Goal: Obtain resource: Download file/media

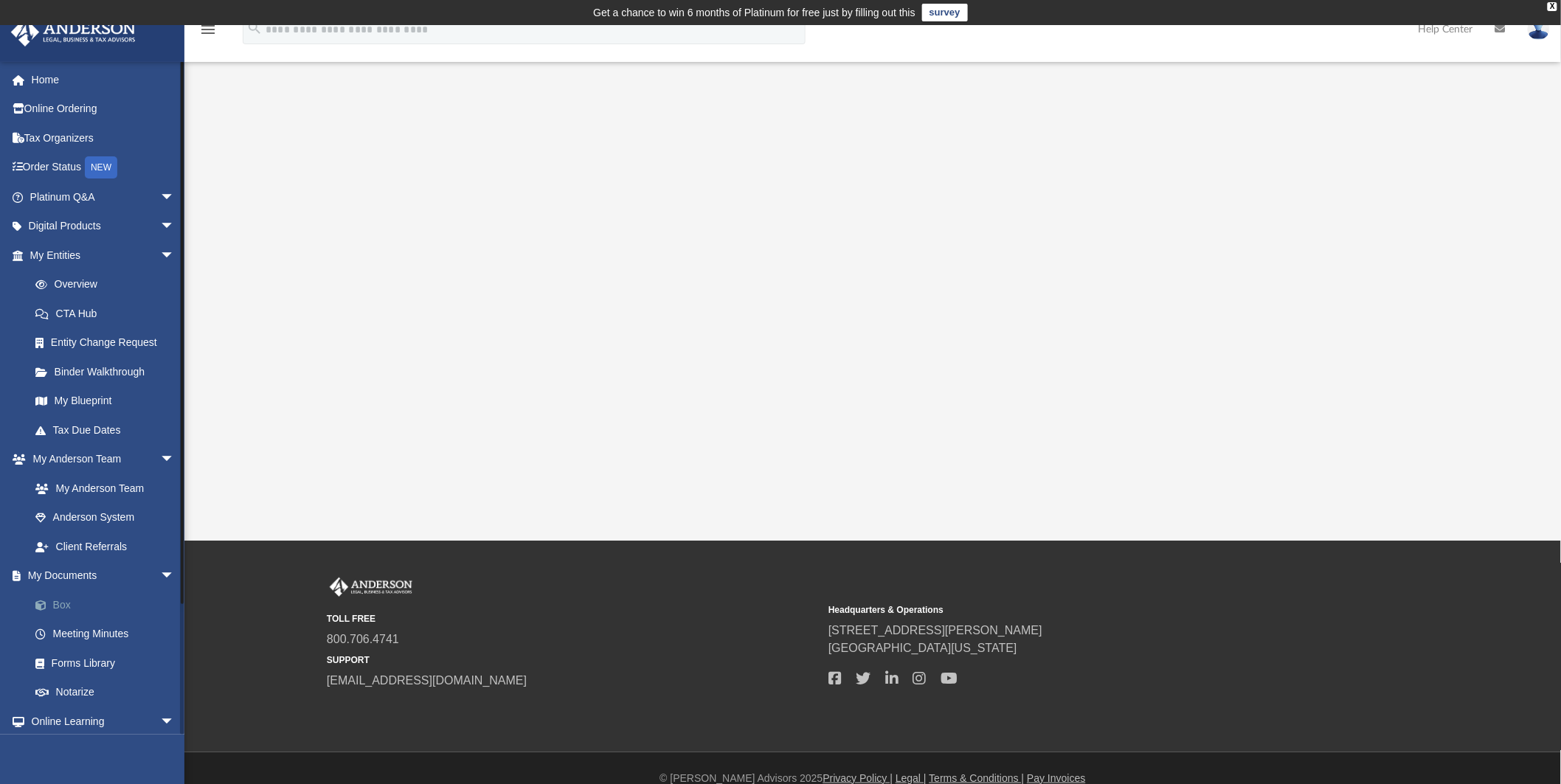
click at [70, 598] on link "Box" at bounding box center [109, 604] width 177 height 30
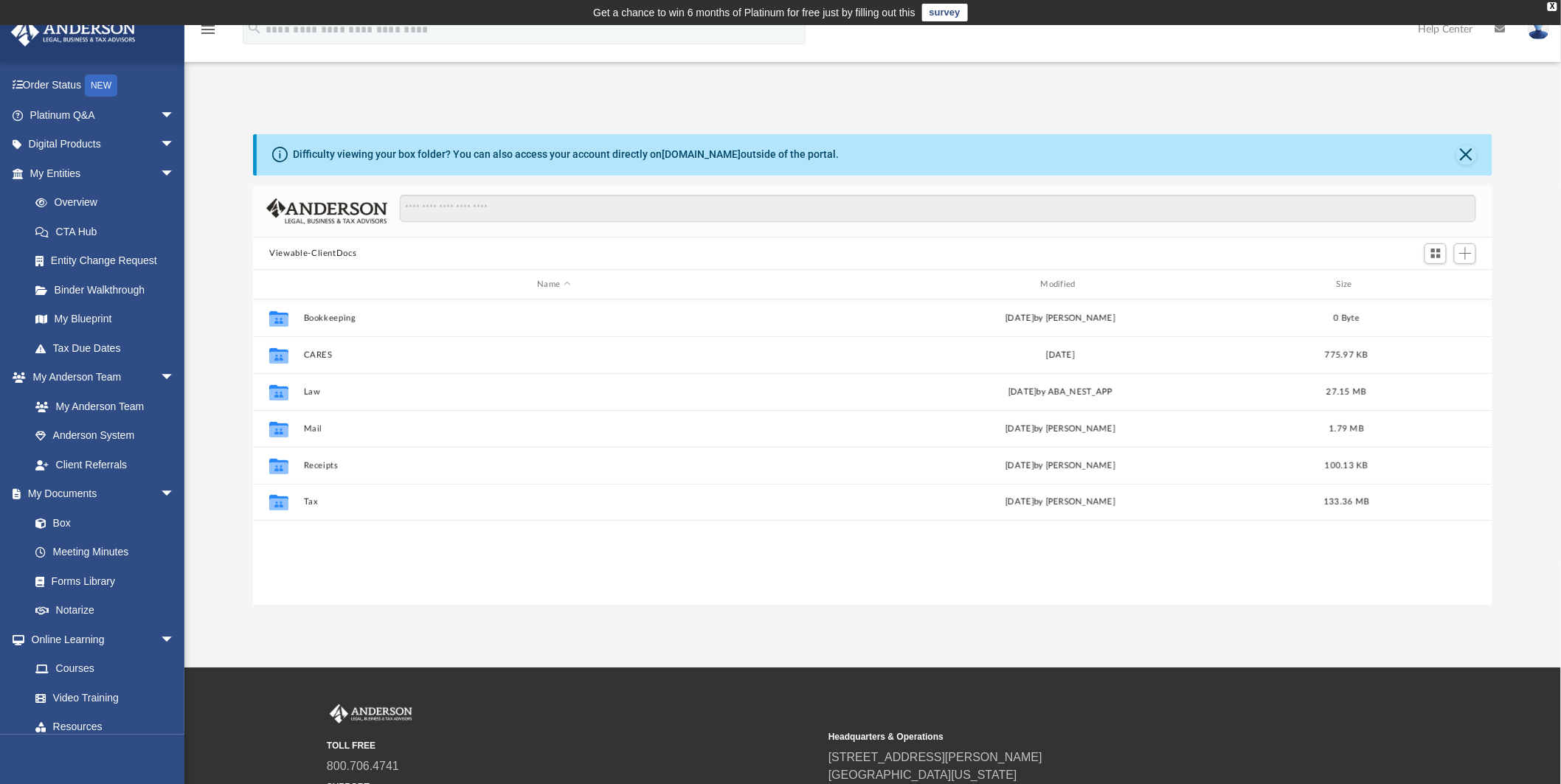
scroll to position [321, 1227]
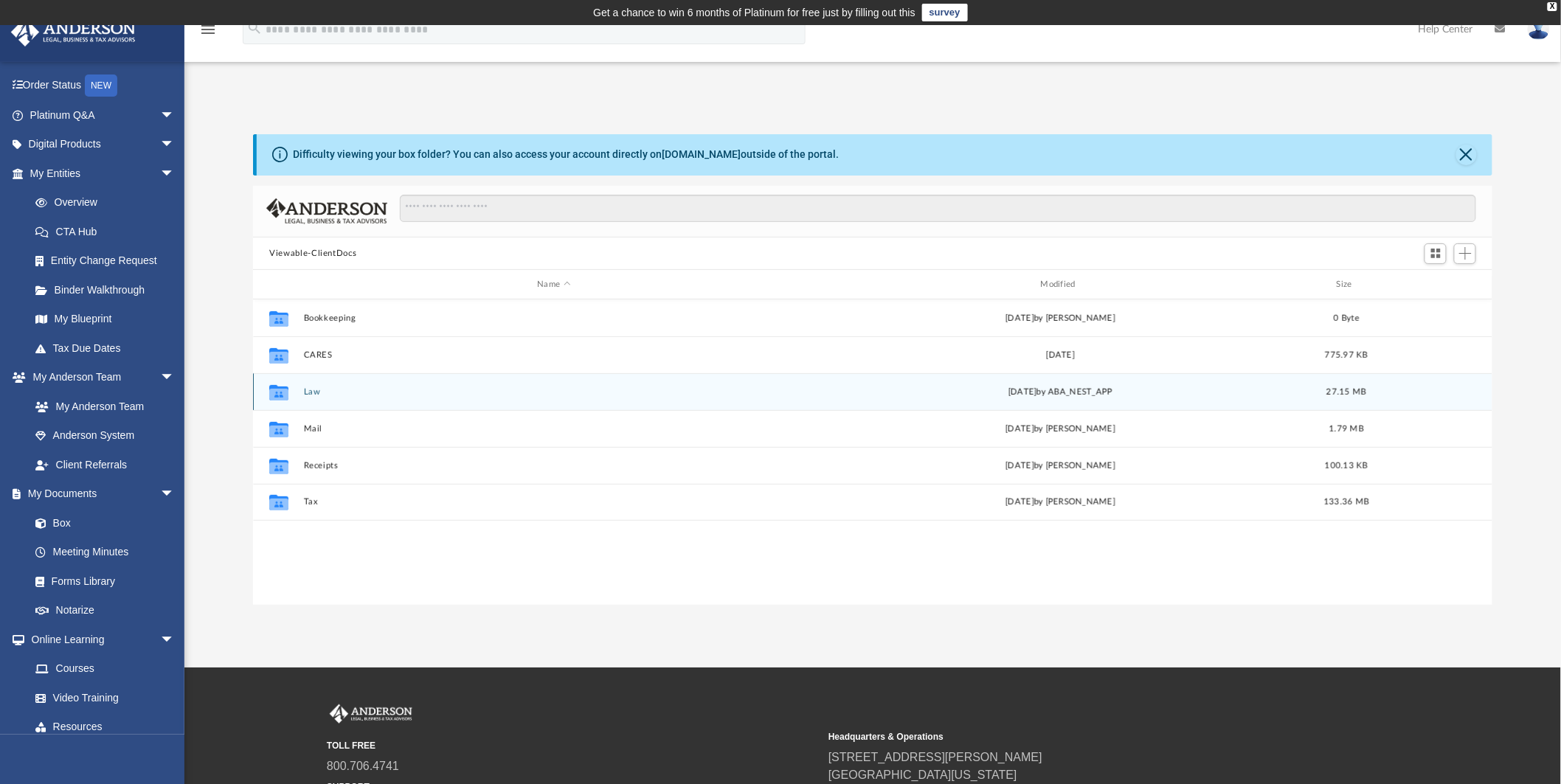
click at [285, 394] on icon "grid" at bounding box center [279, 394] width 19 height 12
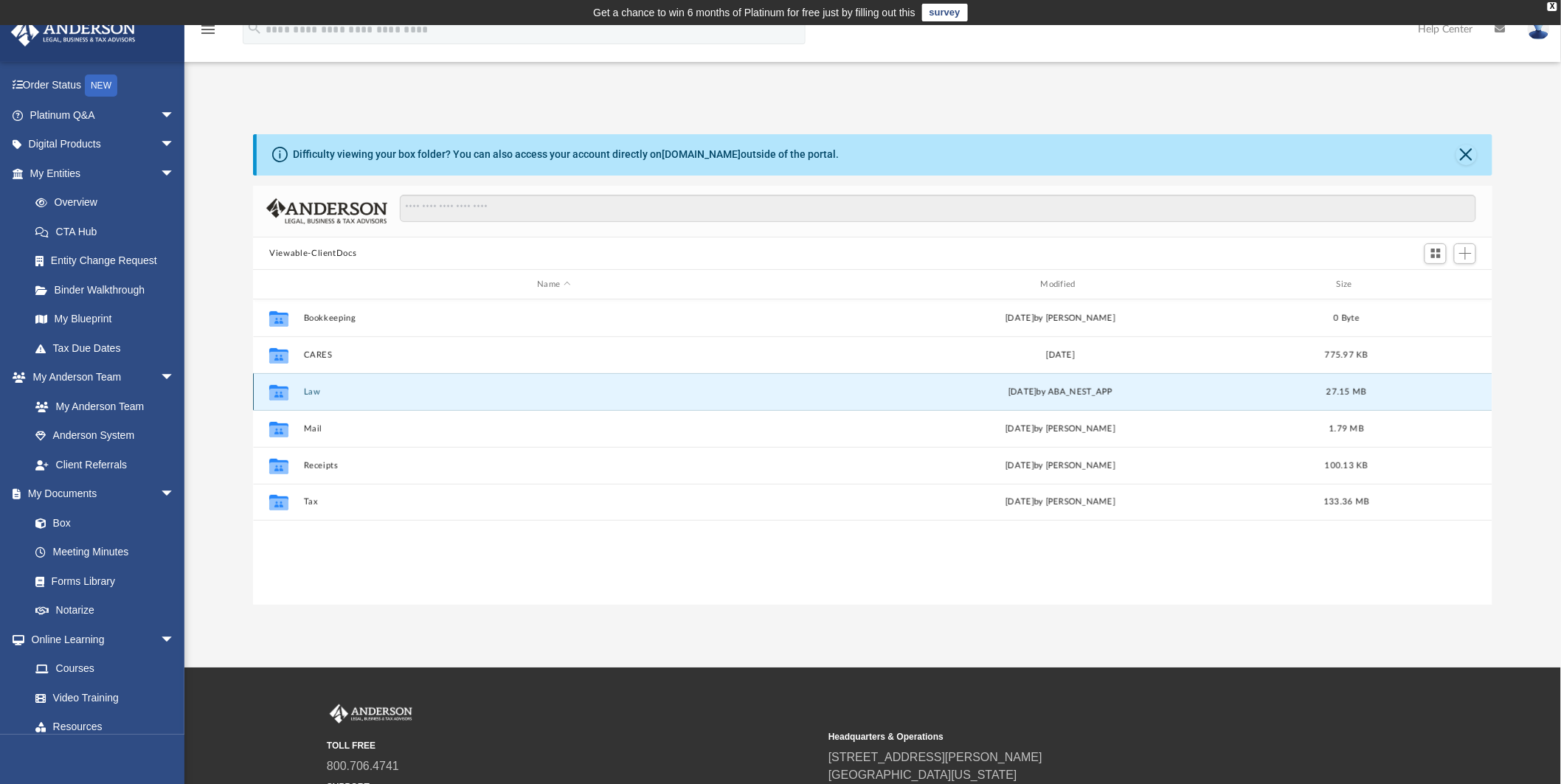
click at [285, 394] on icon "grid" at bounding box center [279, 394] width 19 height 12
drag, startPoint x: 285, startPoint y: 394, endPoint x: 448, endPoint y: 395, distance: 163.0
click at [448, 395] on button "Law" at bounding box center [554, 392] width 501 height 10
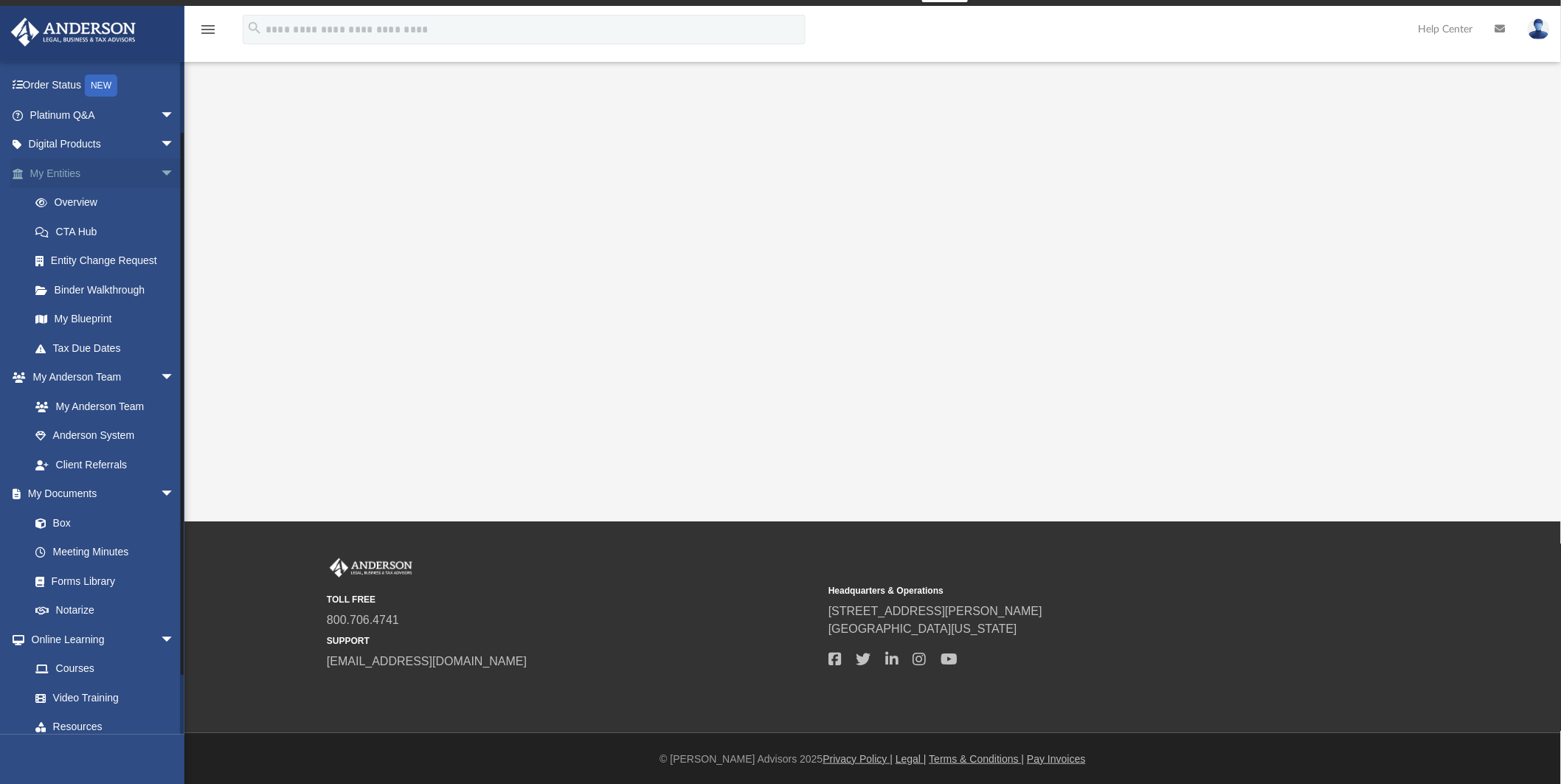
scroll to position [20, 0]
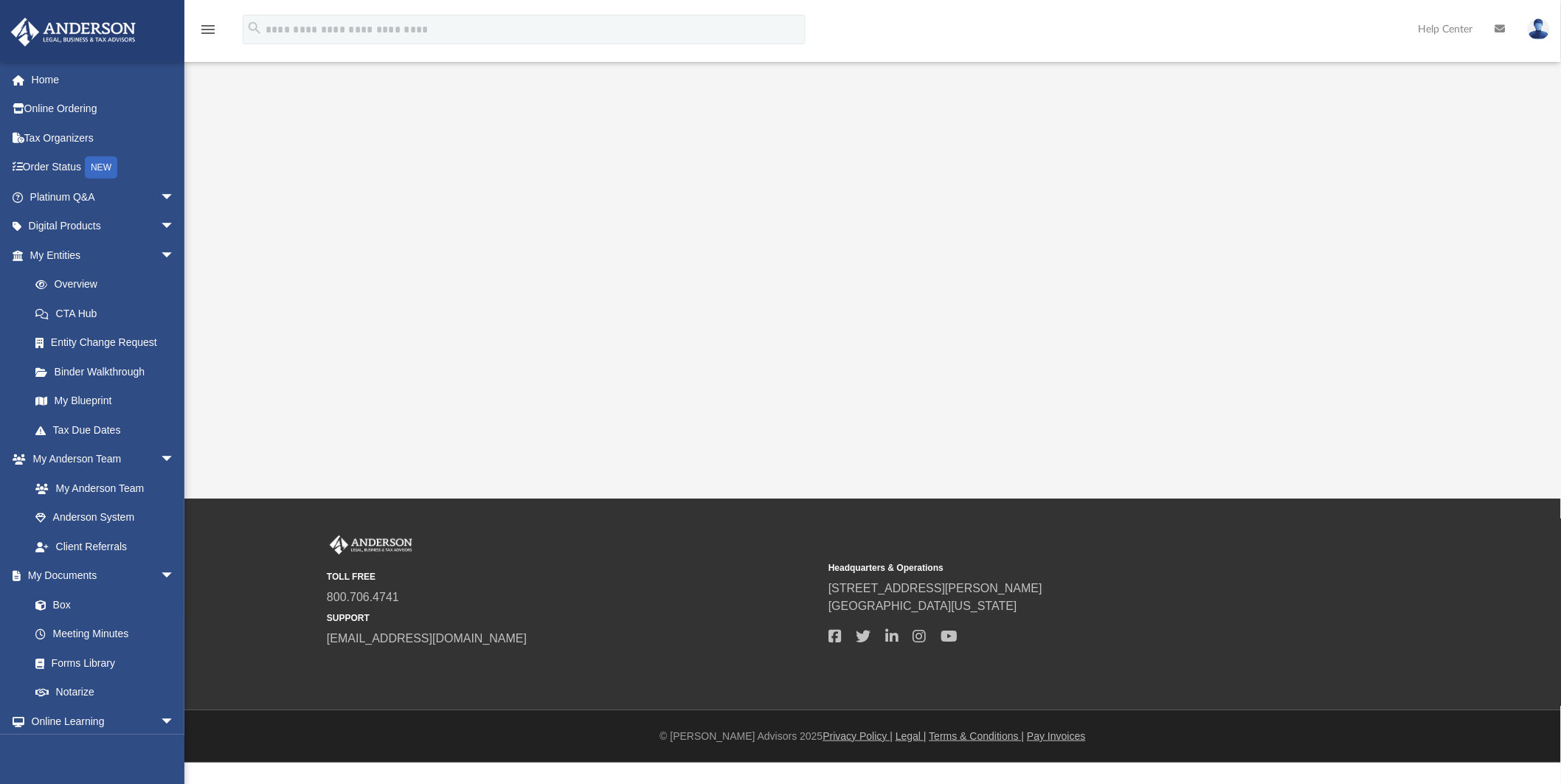
scroll to position [24, 0]
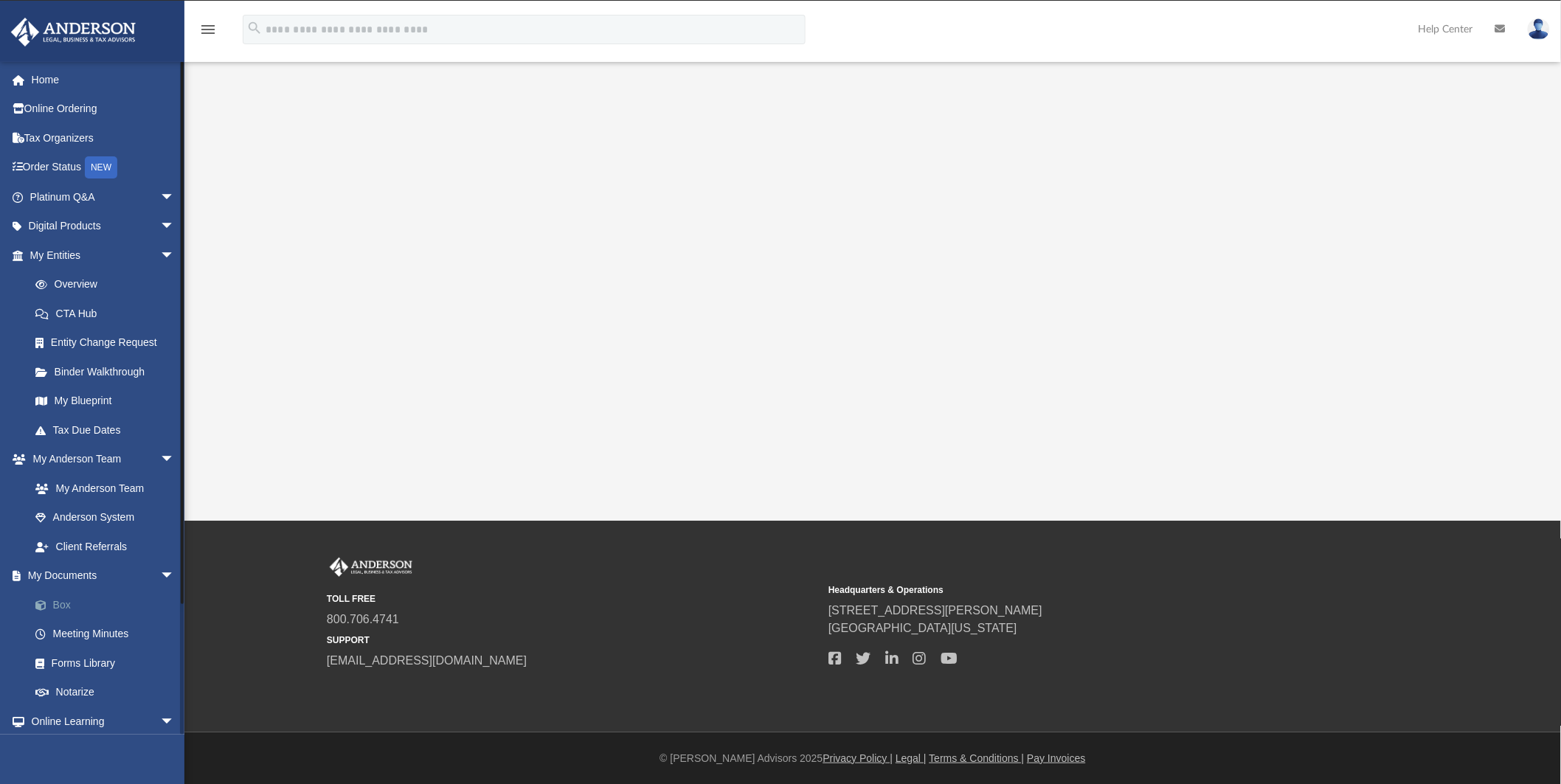
click at [74, 603] on link "Box" at bounding box center [109, 604] width 177 height 30
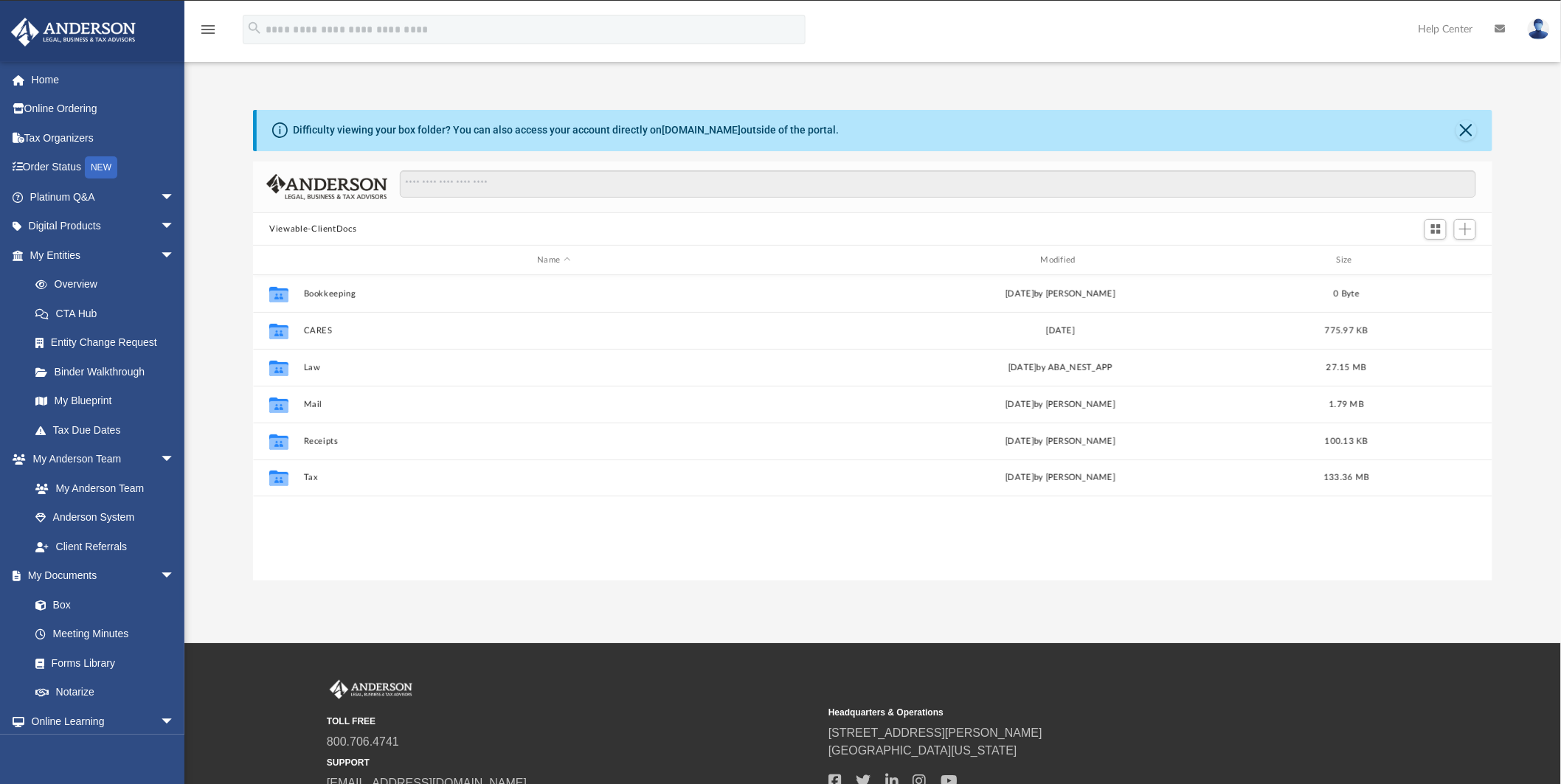
scroll to position [321, 1227]
click at [62, 606] on link "Box" at bounding box center [109, 604] width 177 height 30
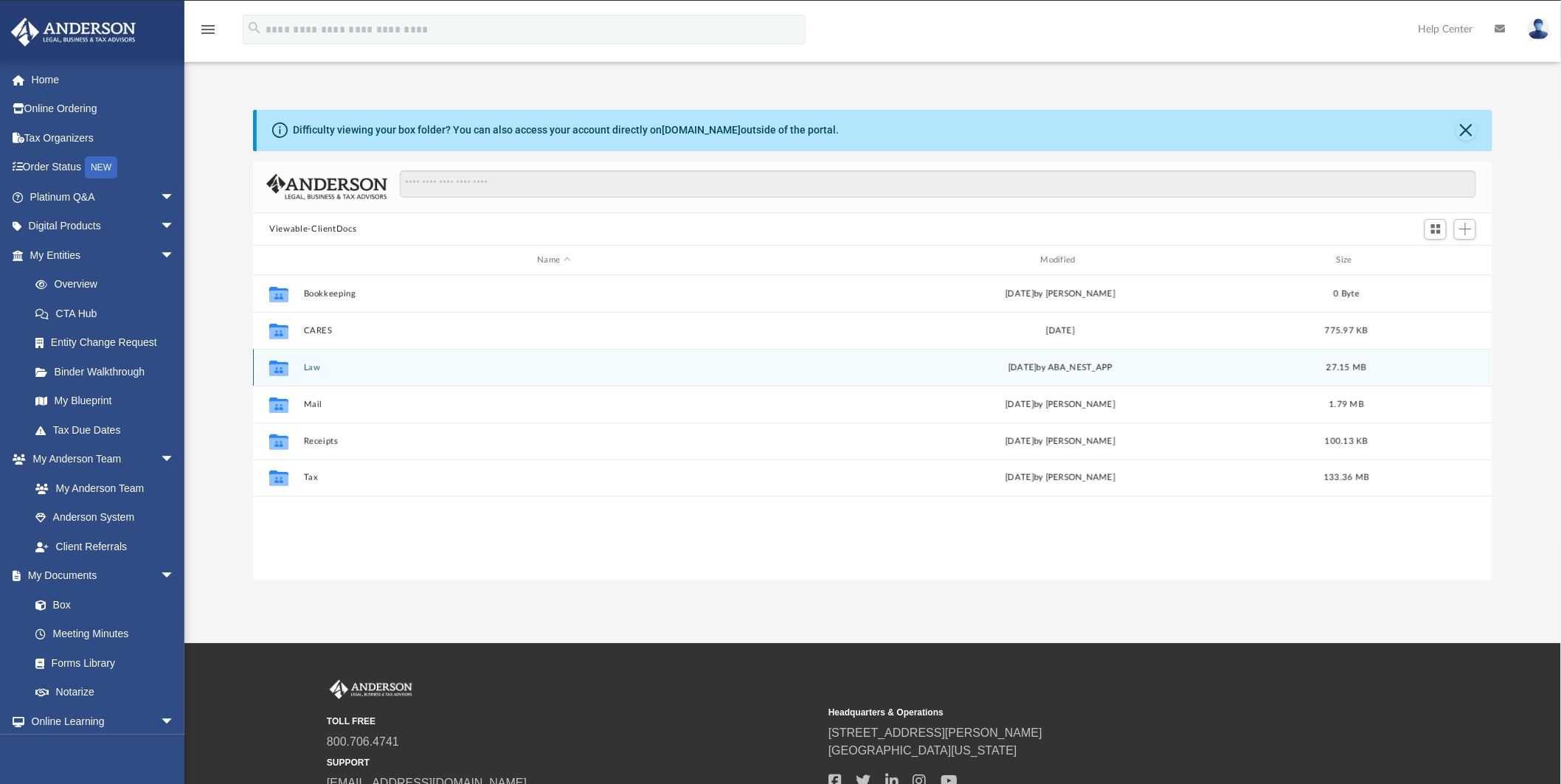
click at [320, 367] on button "Law" at bounding box center [554, 368] width 501 height 10
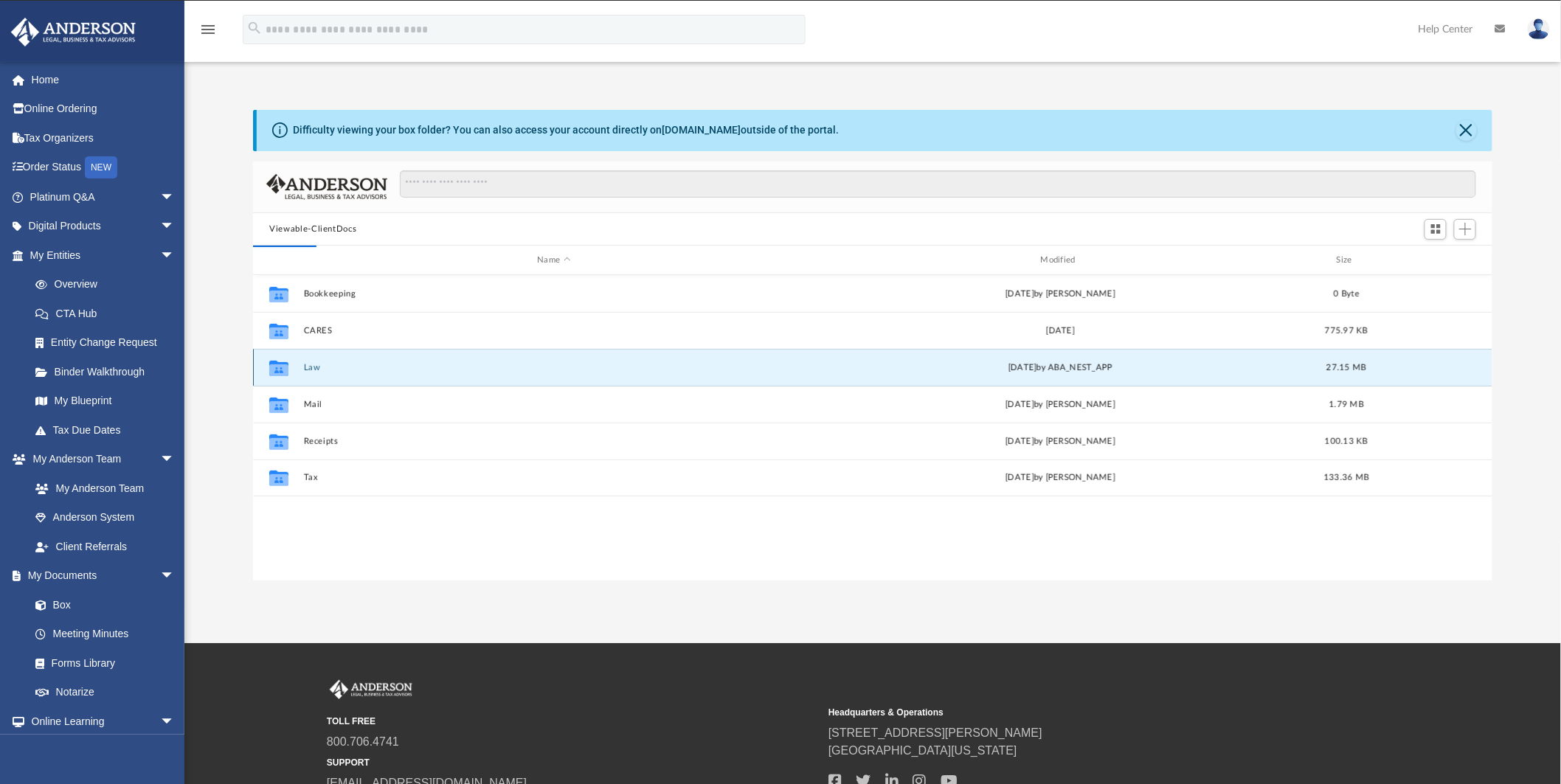
click at [320, 367] on button "Law" at bounding box center [554, 368] width 501 height 10
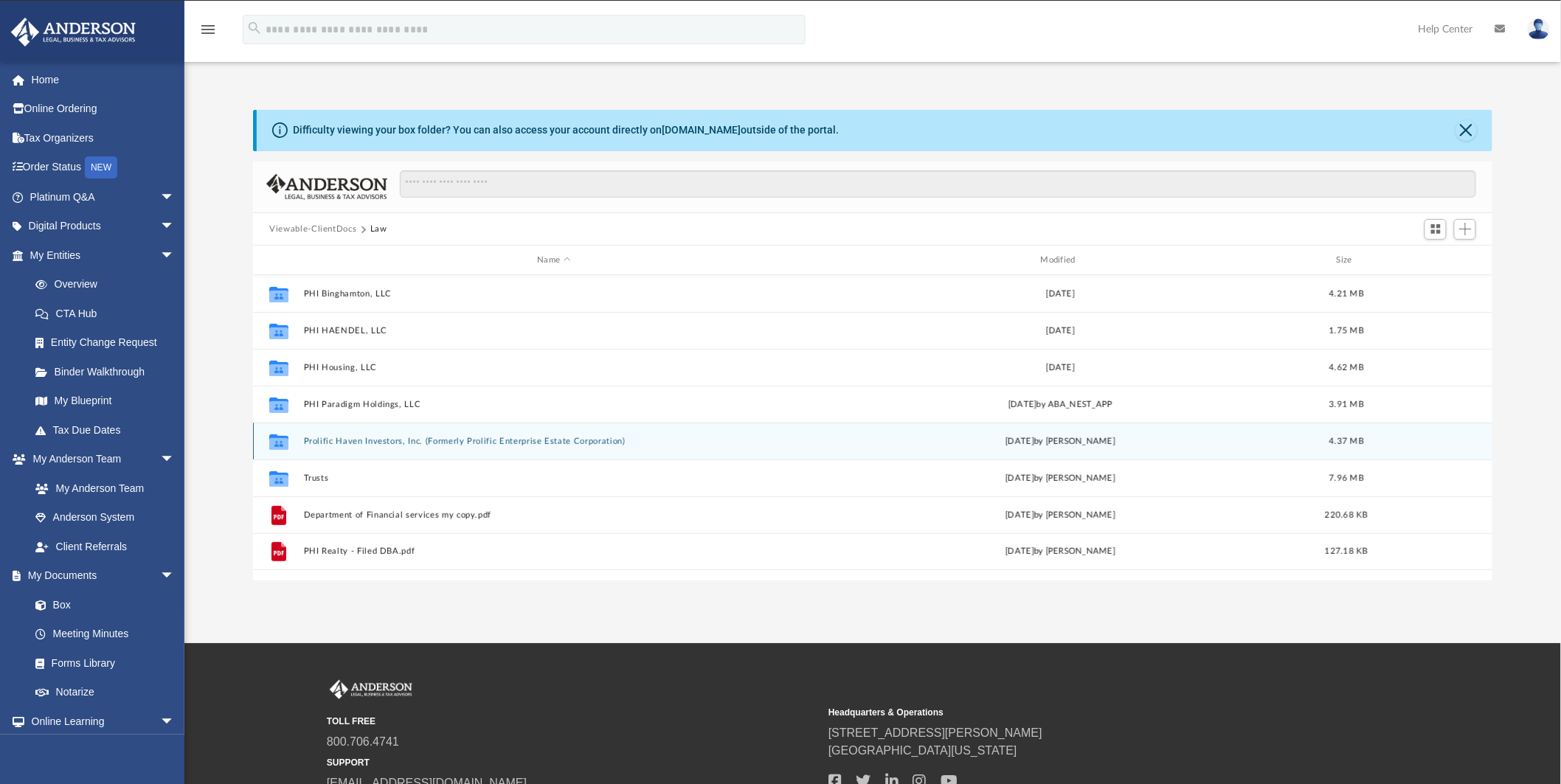
click at [431, 443] on button "Prolific Haven Investors, Inc. (Formerly Prolific Enterprise Estate Corporation)" at bounding box center [554, 441] width 501 height 10
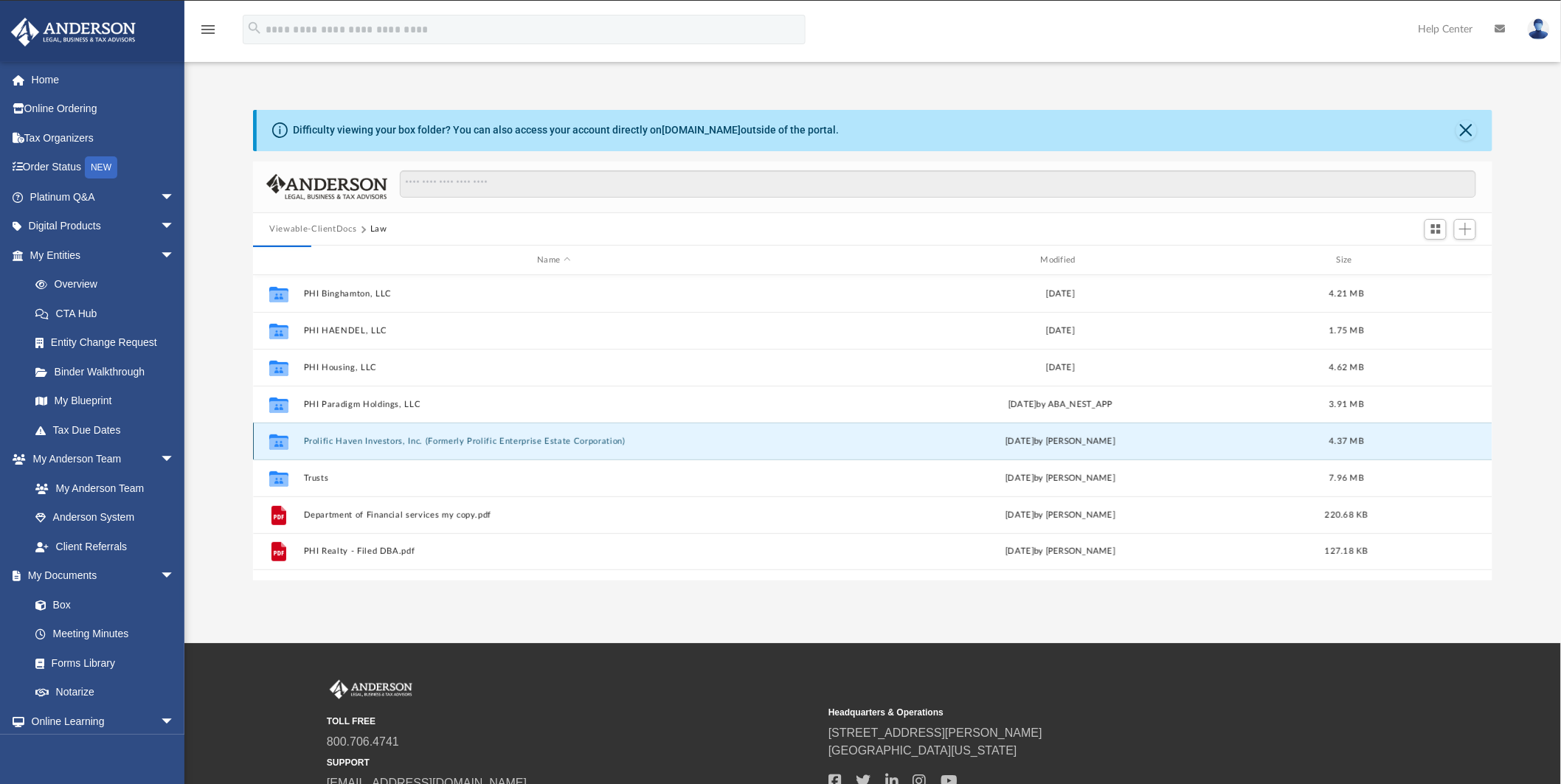
click at [431, 443] on button "Prolific Haven Investors, Inc. (Formerly Prolific Enterprise Estate Corporation)" at bounding box center [554, 441] width 501 height 10
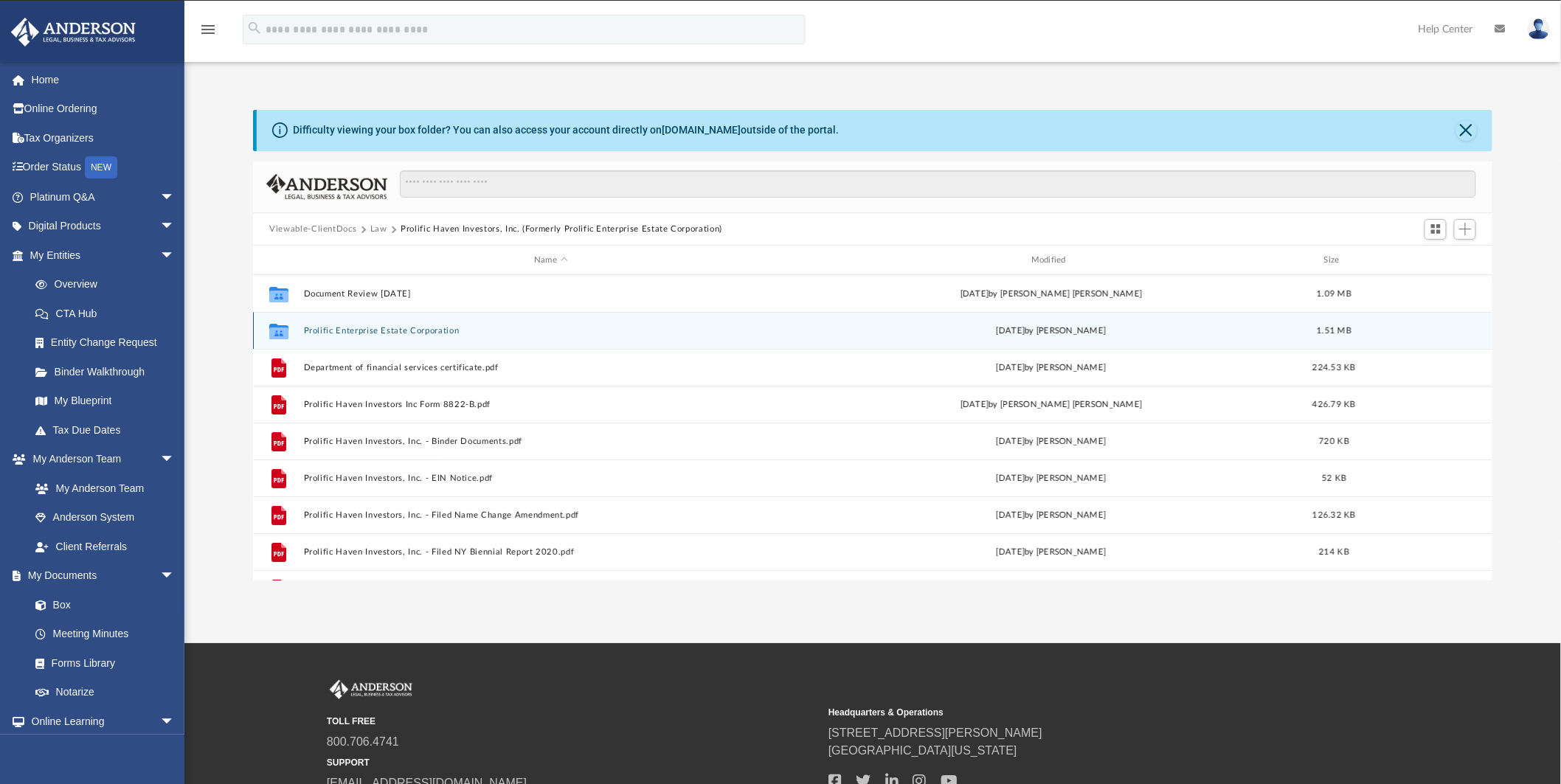
click at [393, 330] on button "Prolific Enterprise Estate Corporation" at bounding box center [551, 331] width 494 height 10
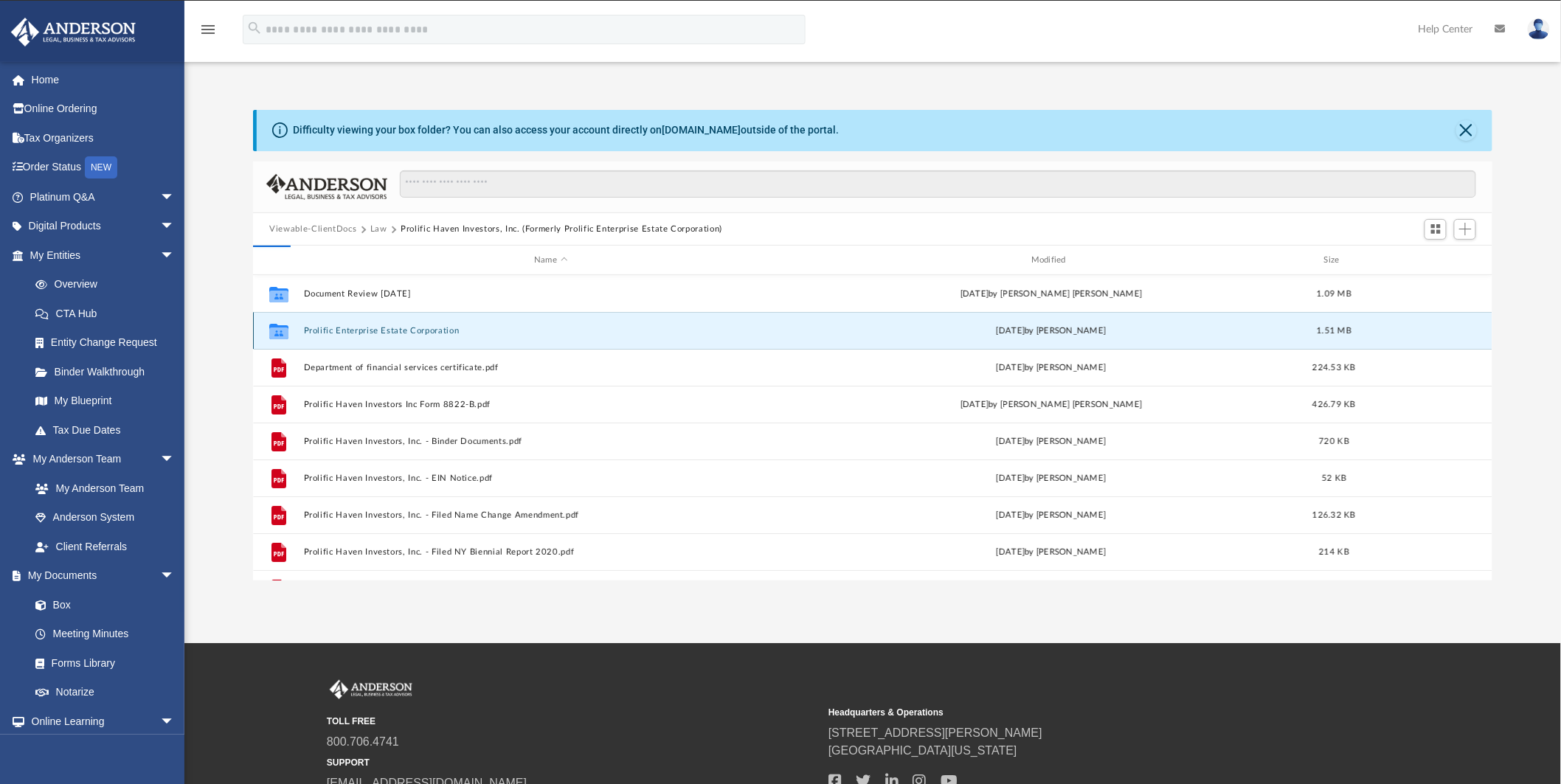
click at [393, 330] on button "Prolific Enterprise Estate Corporation" at bounding box center [551, 331] width 494 height 10
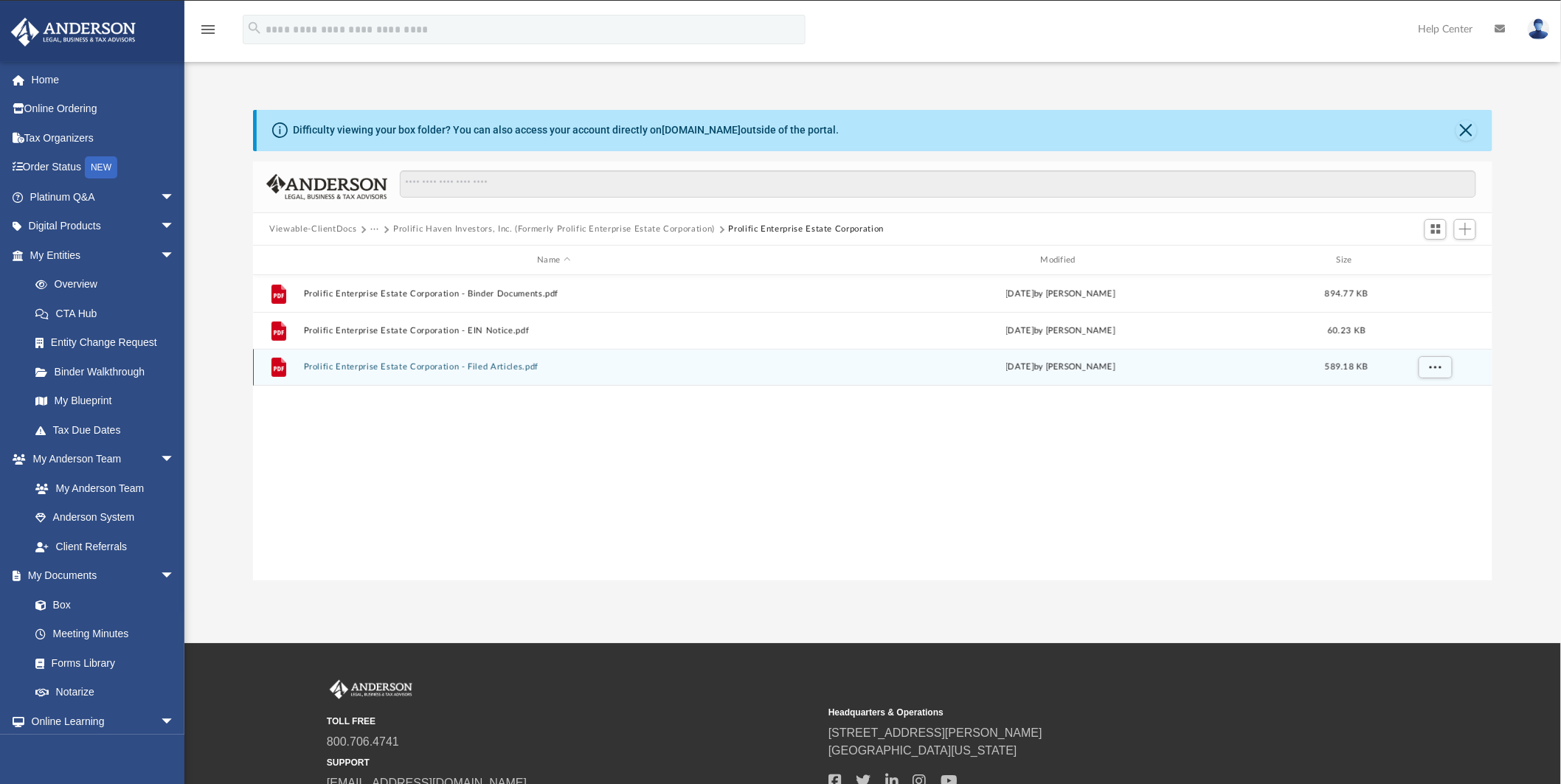
click at [433, 374] on div "File Prolific Enterprise Estate Corporation - Filed Articles.pdf [DATE] by [PER…" at bounding box center [872, 367] width 1240 height 37
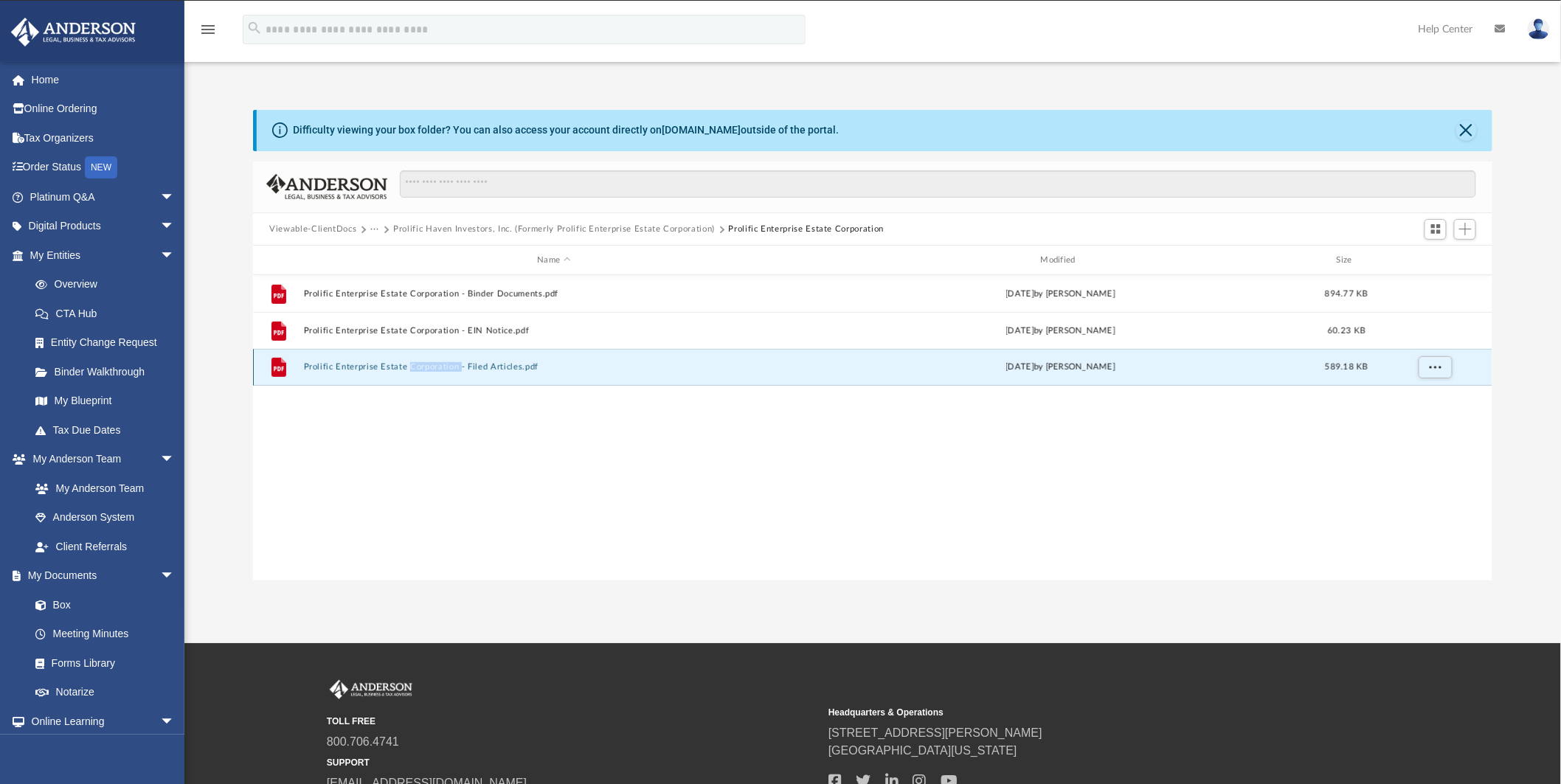
click at [433, 374] on div "File Prolific Enterprise Estate Corporation - Filed Articles.pdf [DATE] by [PER…" at bounding box center [872, 367] width 1240 height 37
click at [513, 363] on button "Prolific Enterprise Estate Corporation - Filed Articles.pdf" at bounding box center [554, 368] width 501 height 10
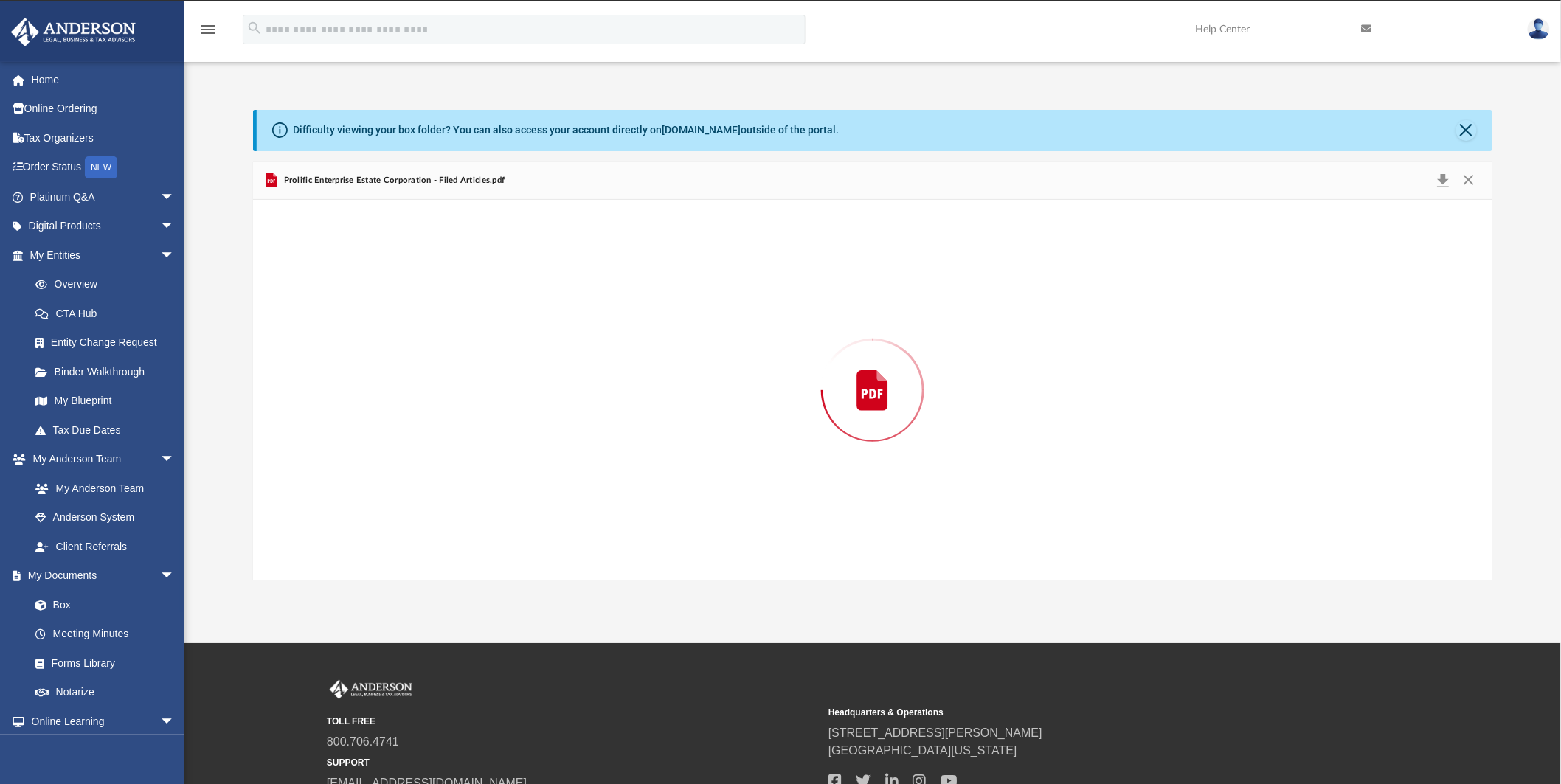
click at [513, 362] on div "Preview" at bounding box center [872, 390] width 1239 height 380
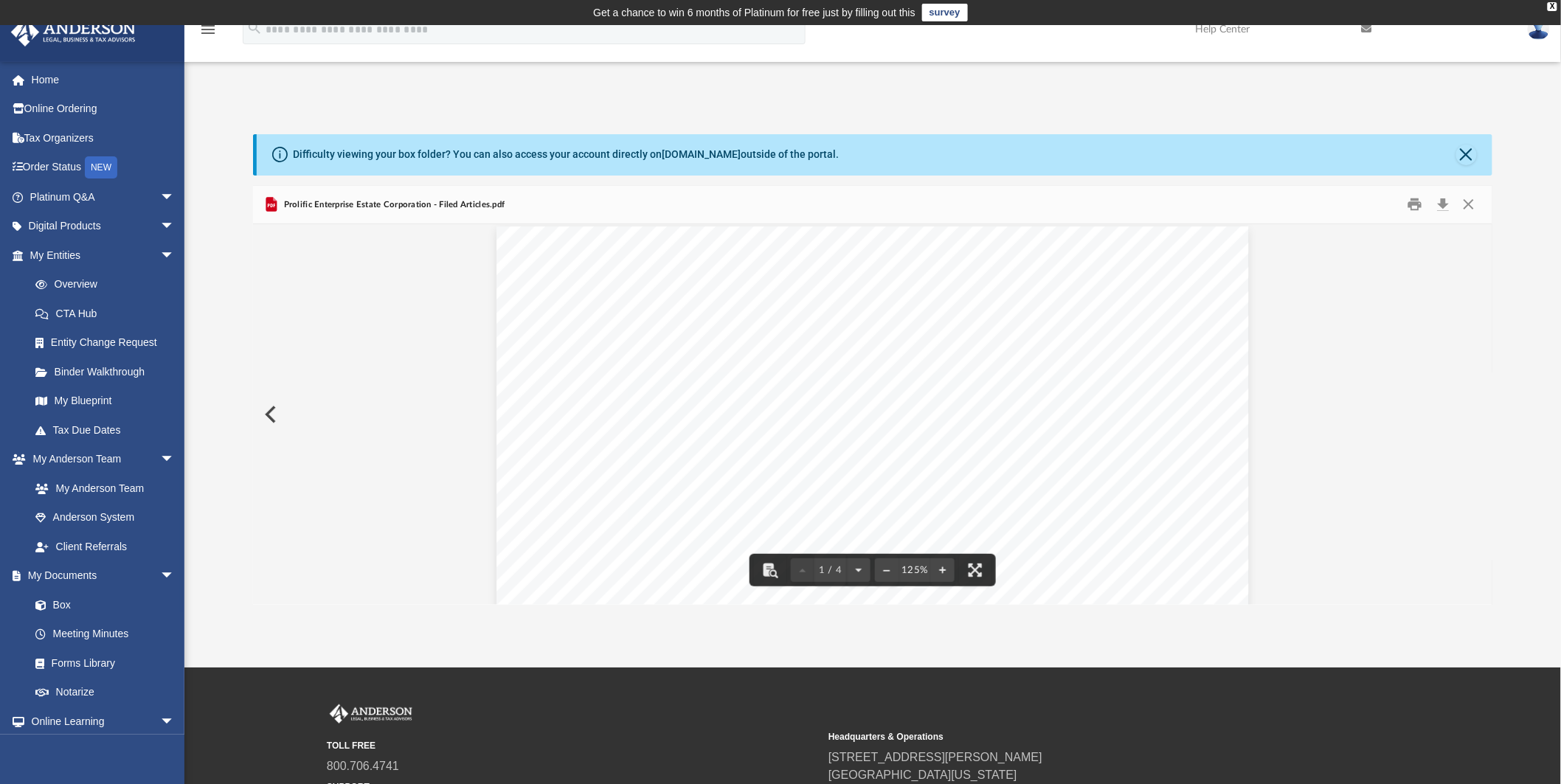
scroll to position [0, 0]
click at [1450, 210] on button "Download" at bounding box center [1443, 205] width 26 height 23
click at [1471, 201] on button "Close" at bounding box center [1469, 205] width 26 height 23
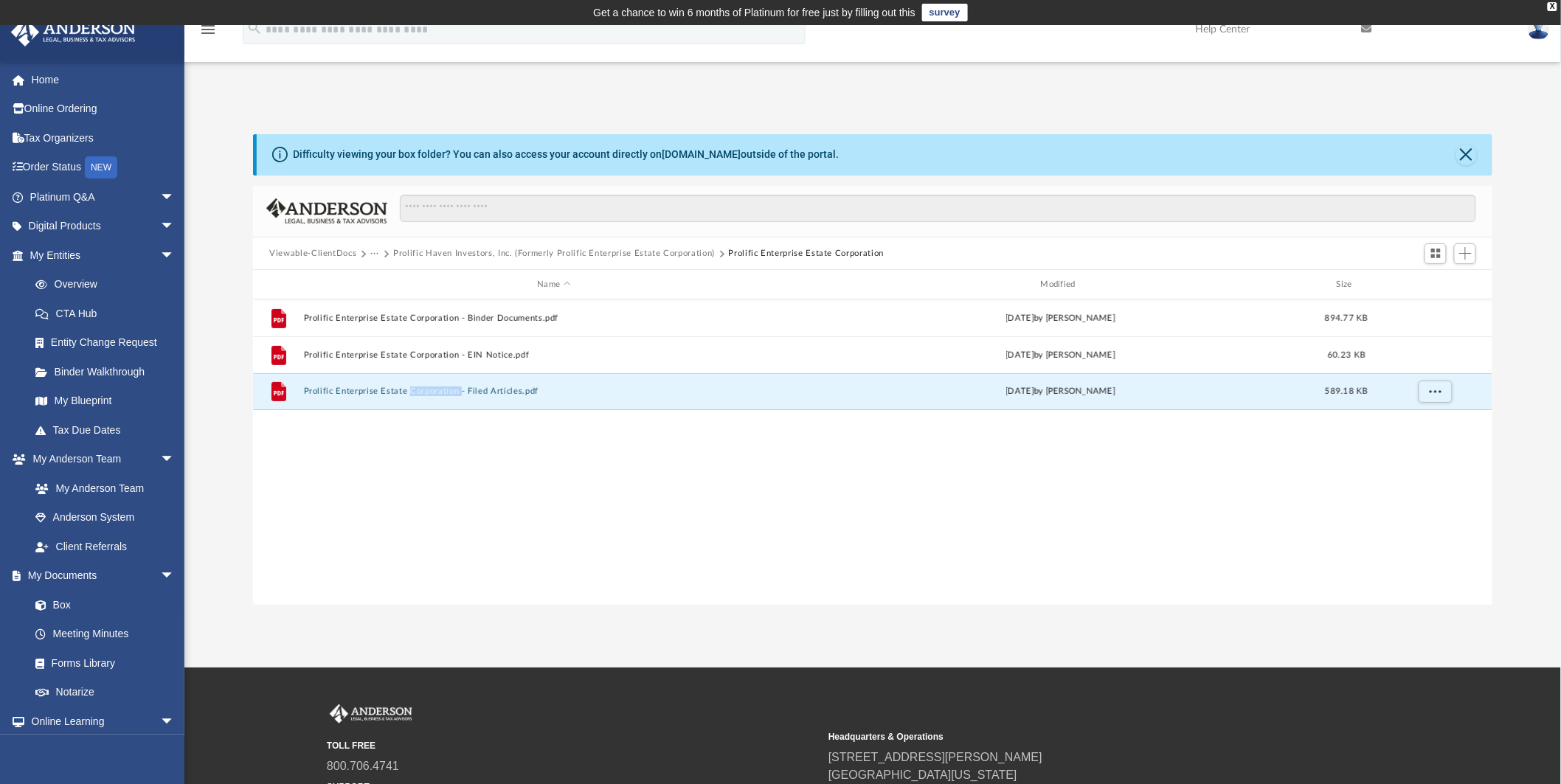
click at [616, 249] on button "Prolific Haven Investors, Inc. (Formerly Prolific Enterprise Estate Corporation)" at bounding box center [554, 253] width 321 height 14
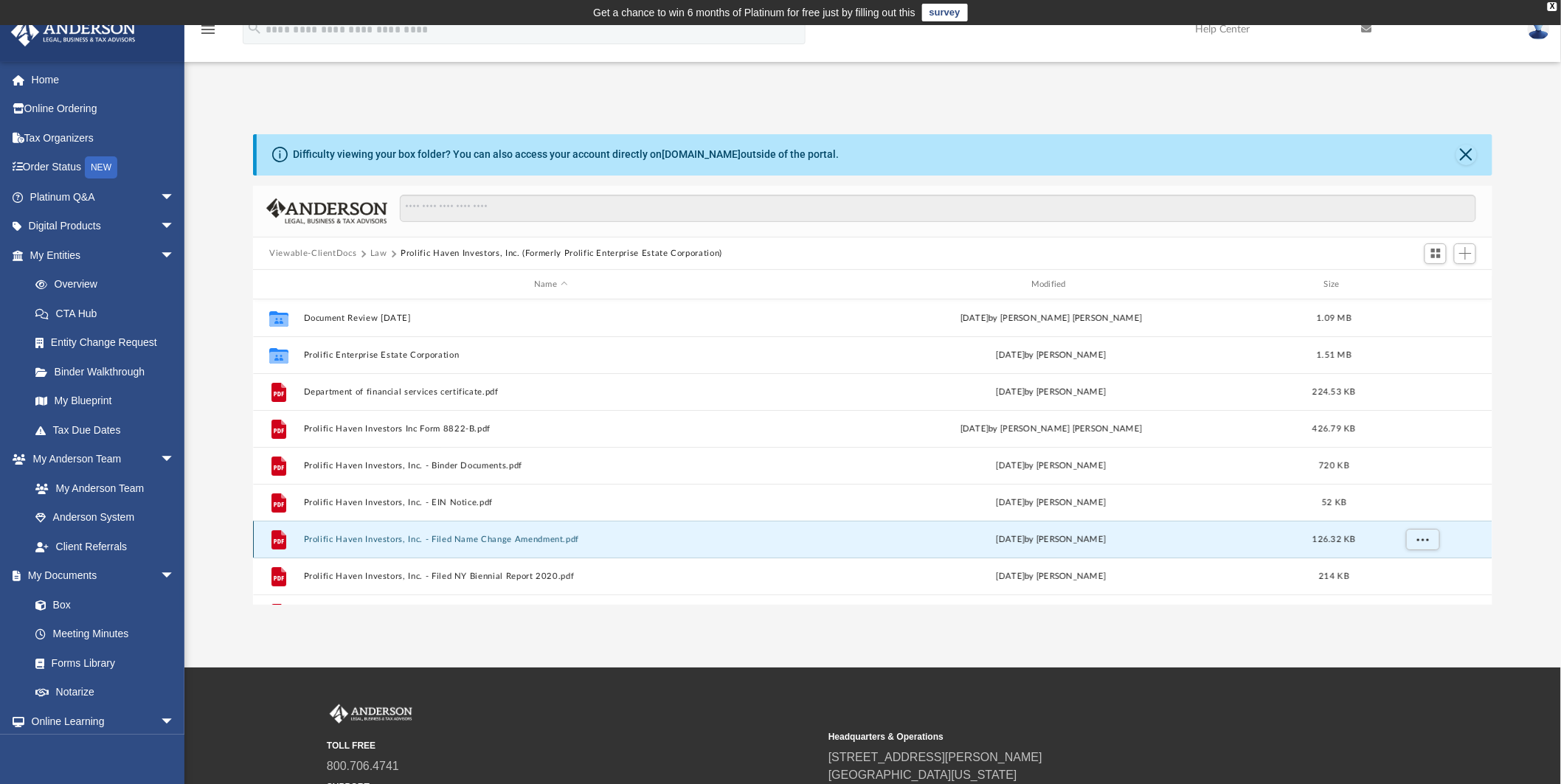
click at [502, 539] on button "Prolific Haven Investors, Inc. - Filed Name Change Amendment.pdf" at bounding box center [551, 539] width 494 height 10
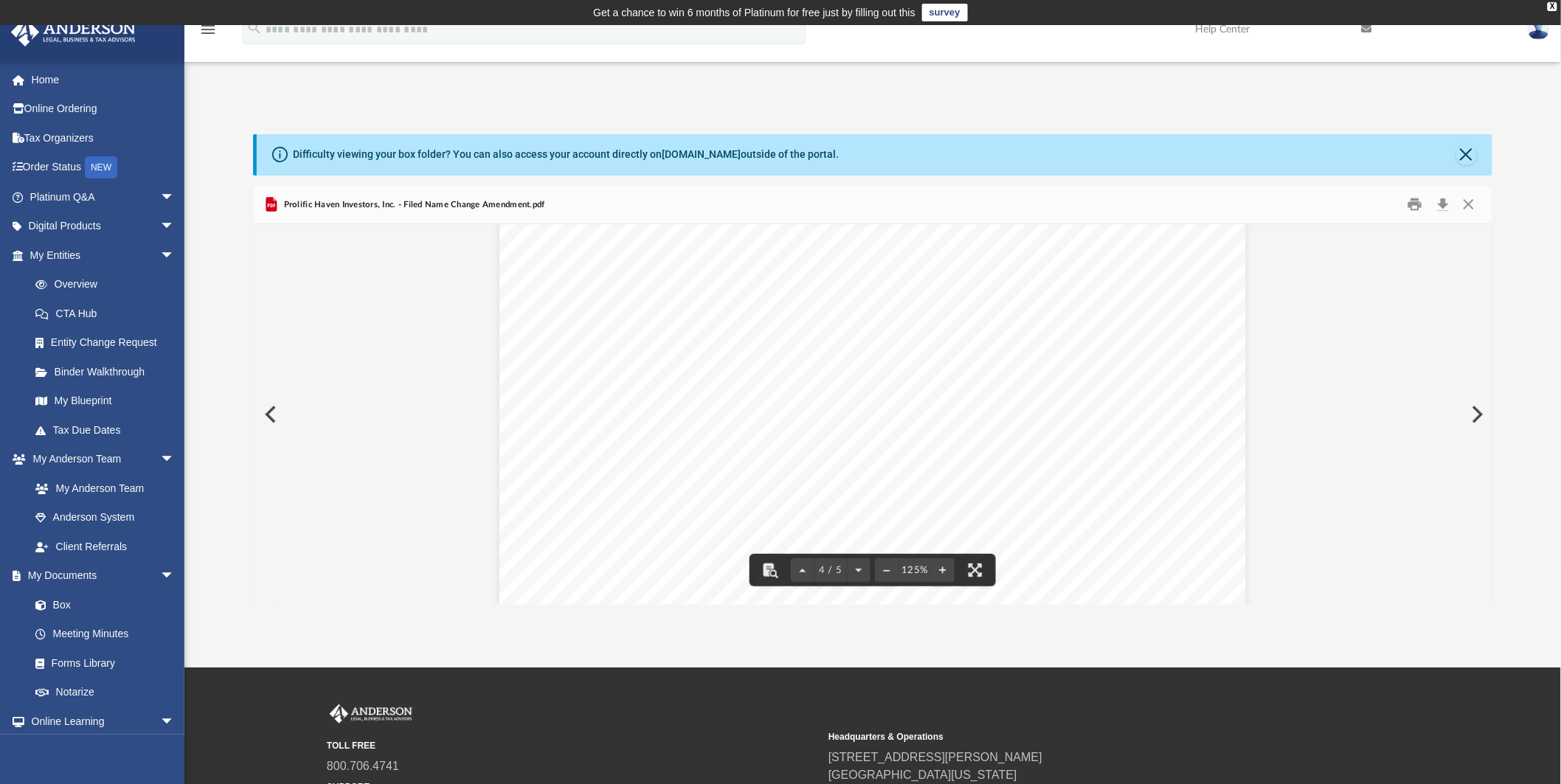
scroll to position [3429, 0]
click at [1441, 202] on button "Download" at bounding box center [1443, 205] width 26 height 23
click at [1471, 204] on button "Close" at bounding box center [1469, 205] width 26 height 23
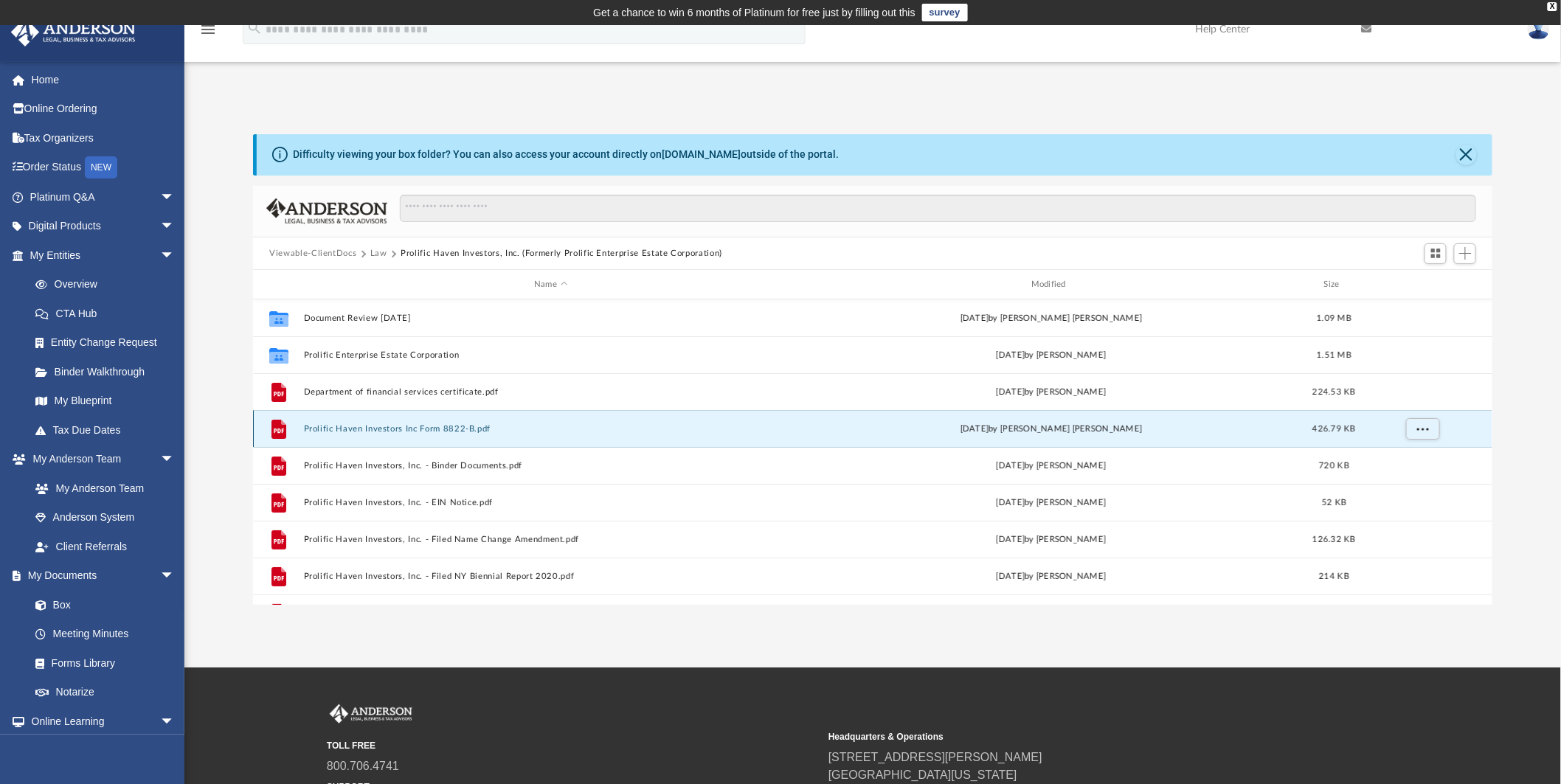
click at [433, 428] on button "Prolific Haven Investors Inc Form 8822-B.pdf" at bounding box center [551, 429] width 494 height 10
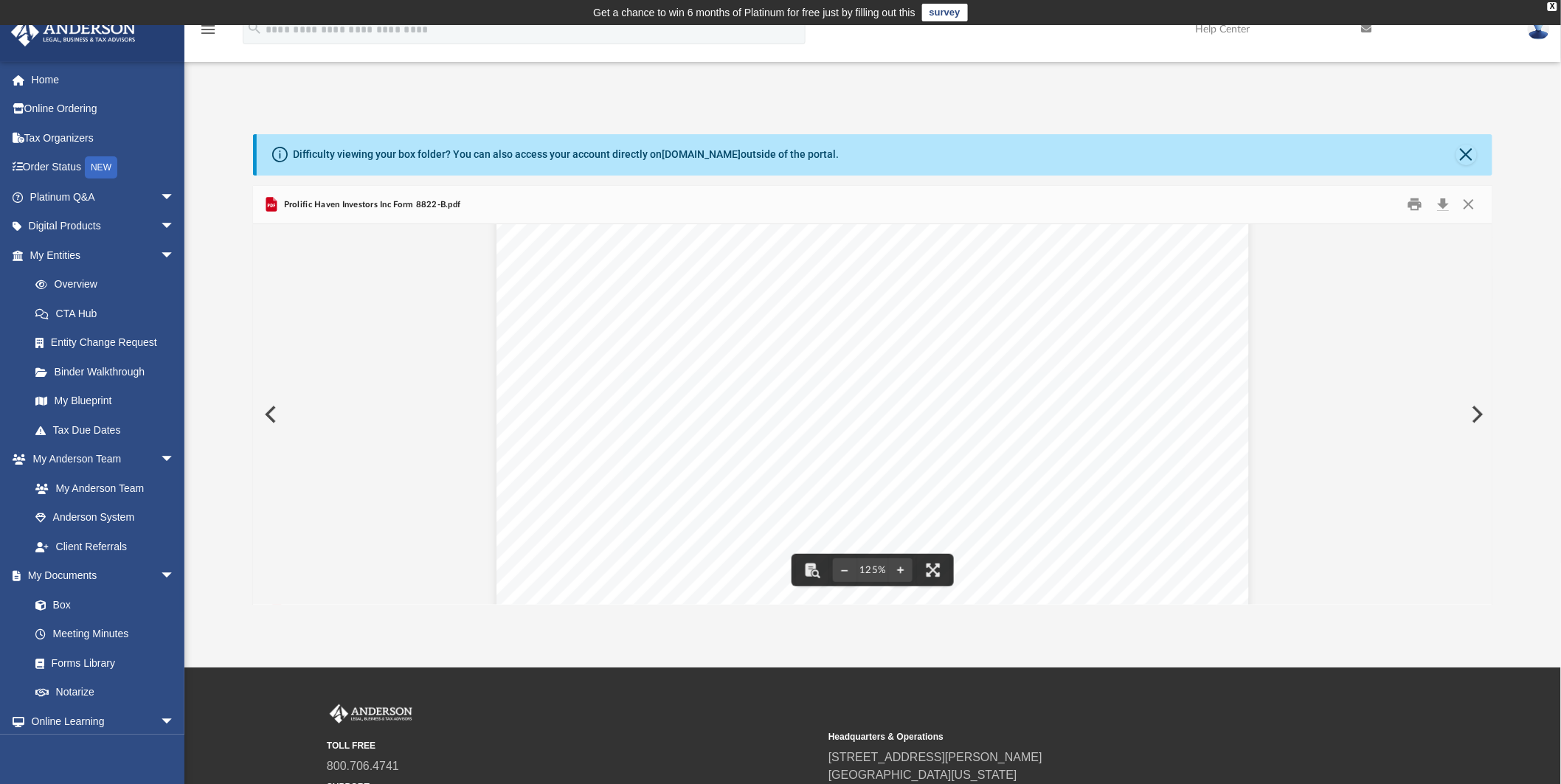
scroll to position [0, 0]
click at [1443, 204] on button "Download" at bounding box center [1443, 205] width 26 height 23
click at [1472, 205] on button "Close" at bounding box center [1469, 205] width 26 height 23
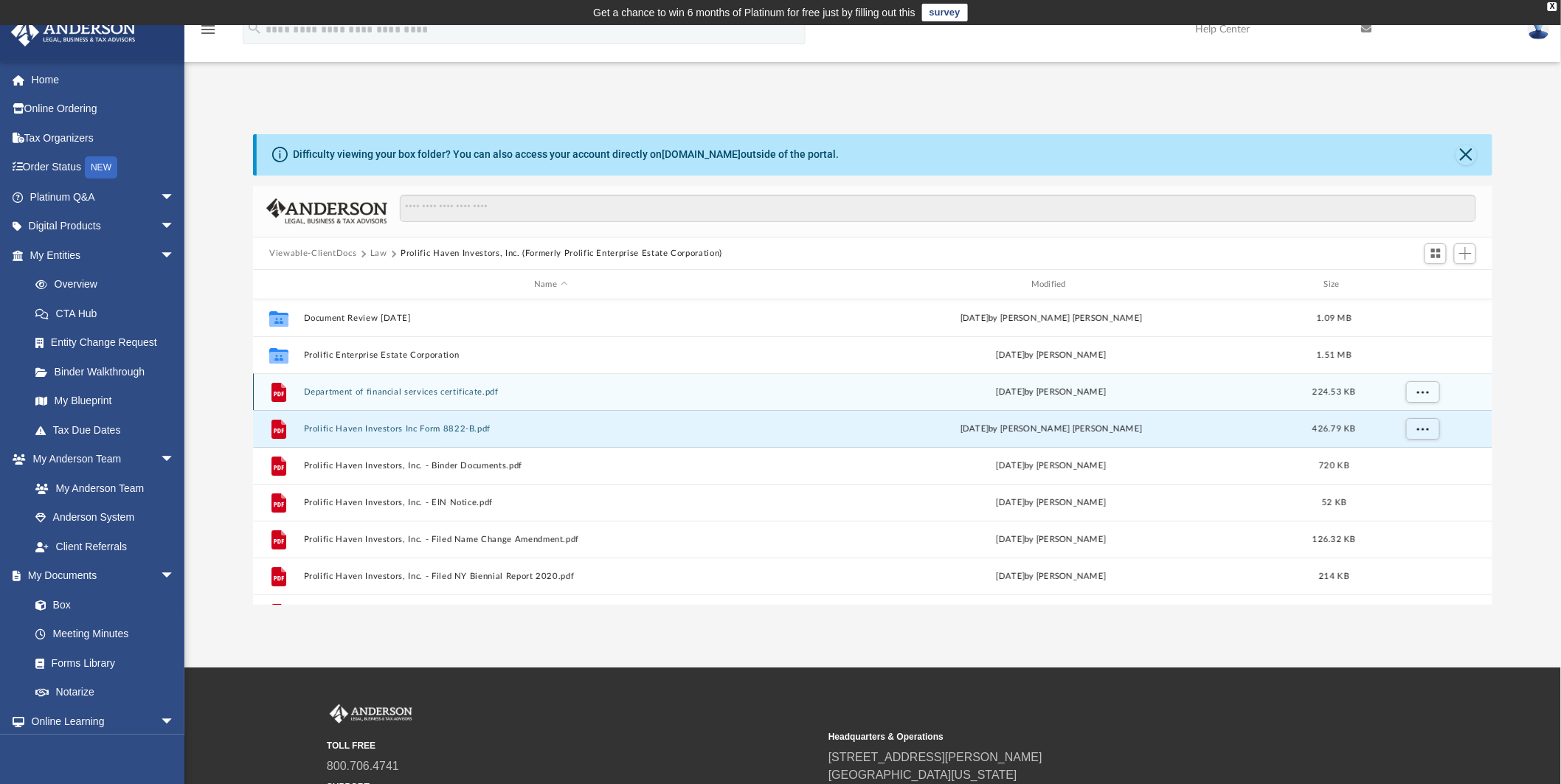
click at [446, 386] on div "File Department of financial services certificate.pdf [DATE] by [PERSON_NAME] 2…" at bounding box center [872, 392] width 1240 height 37
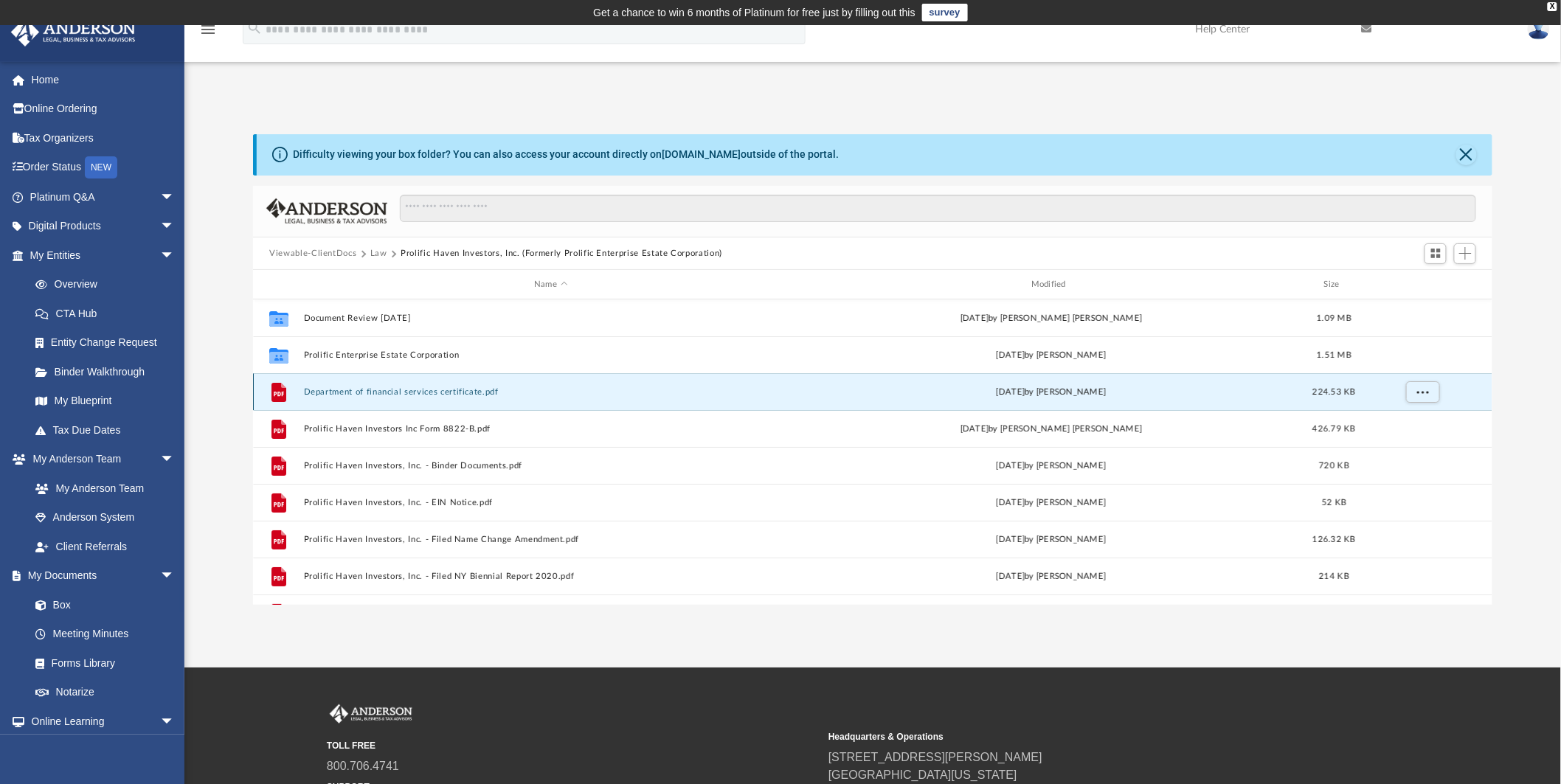
click at [448, 392] on button "Department of financial services certificate.pdf" at bounding box center [551, 392] width 494 height 10
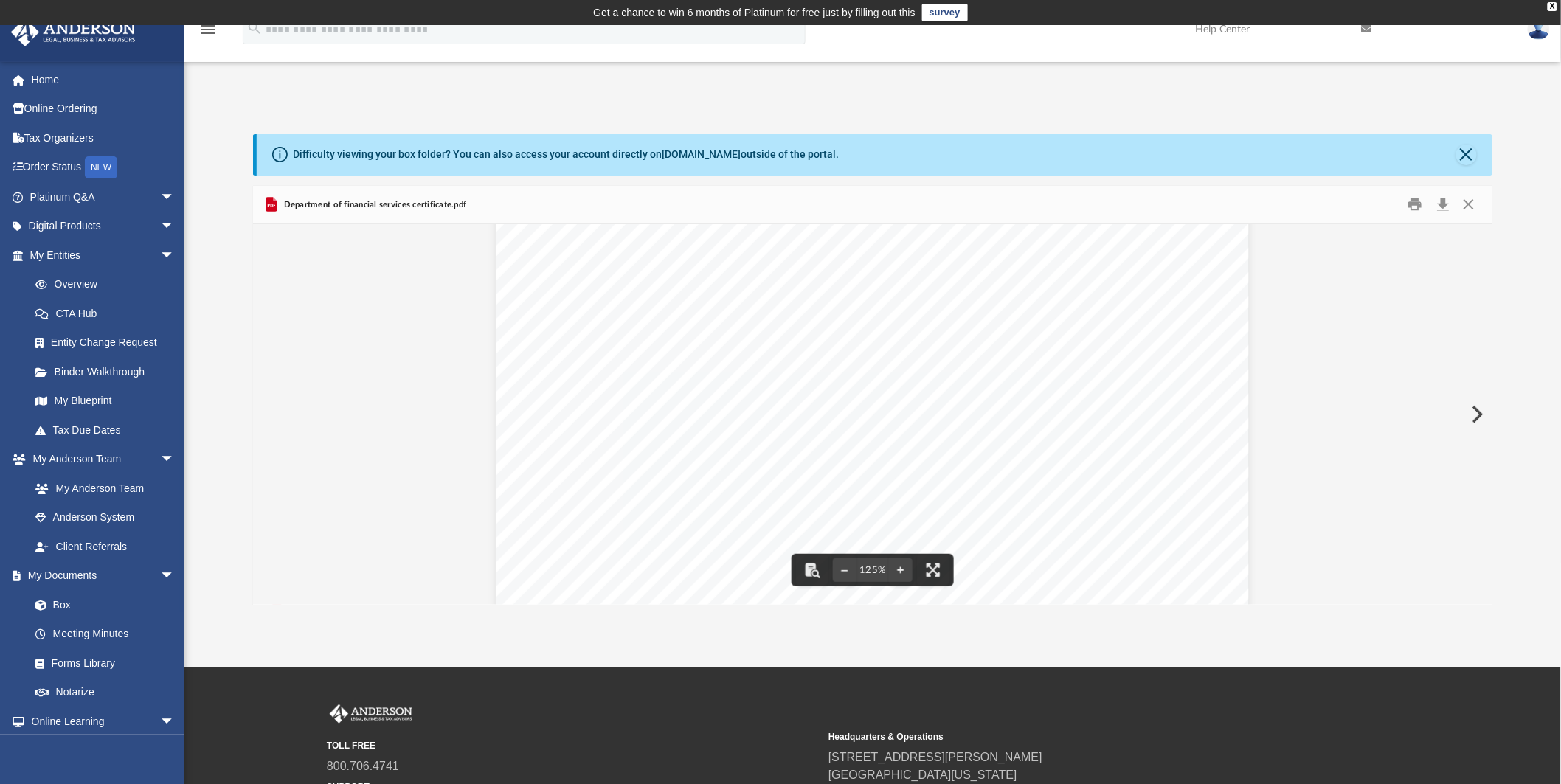
scroll to position [82, 0]
click at [1439, 206] on button "Download" at bounding box center [1443, 205] width 26 height 23
click at [984, 425] on div "Page 1" at bounding box center [872, 640] width 753 height 973
click at [1473, 201] on button "Close" at bounding box center [1469, 205] width 26 height 23
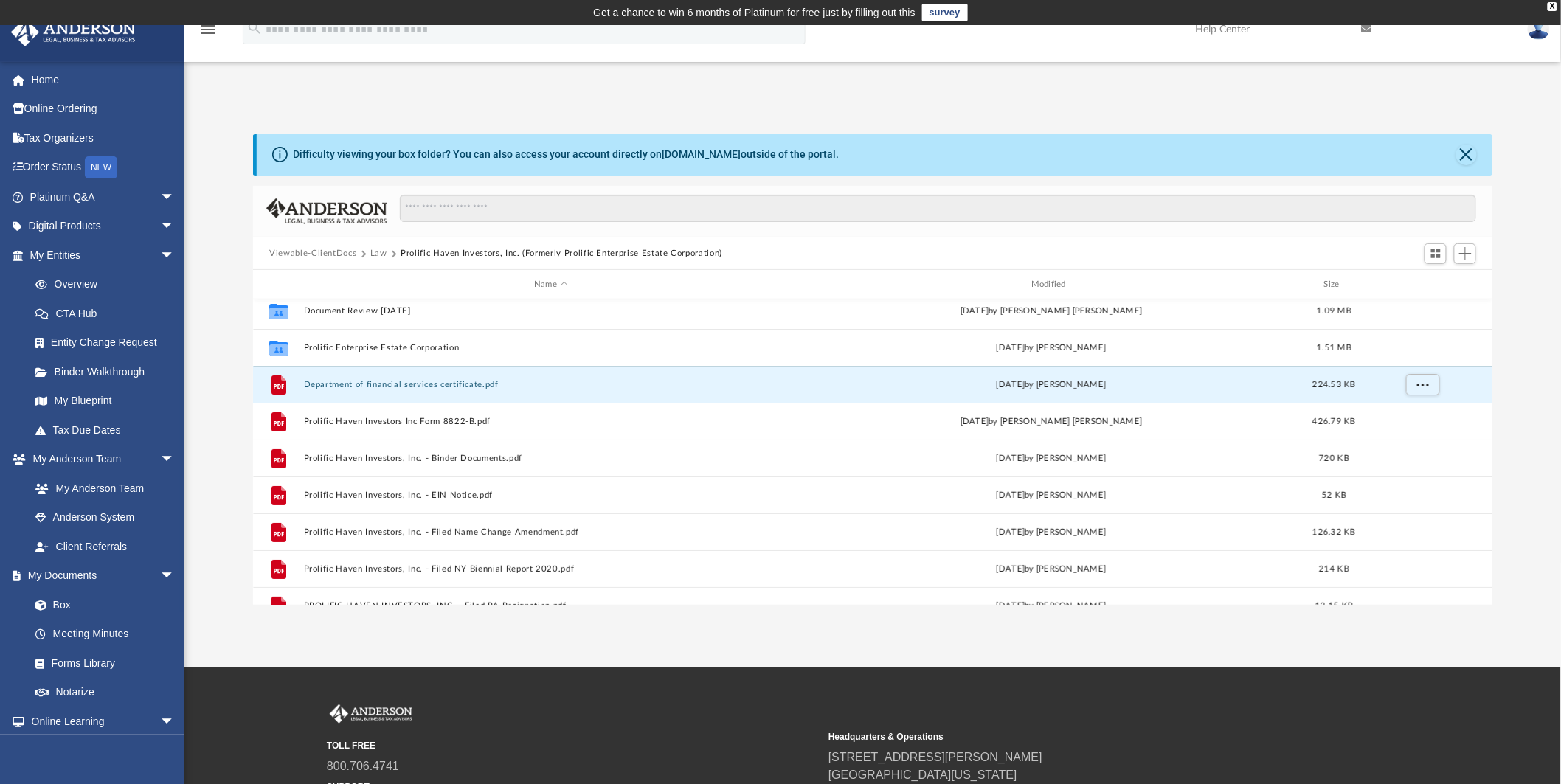
scroll to position [0, 0]
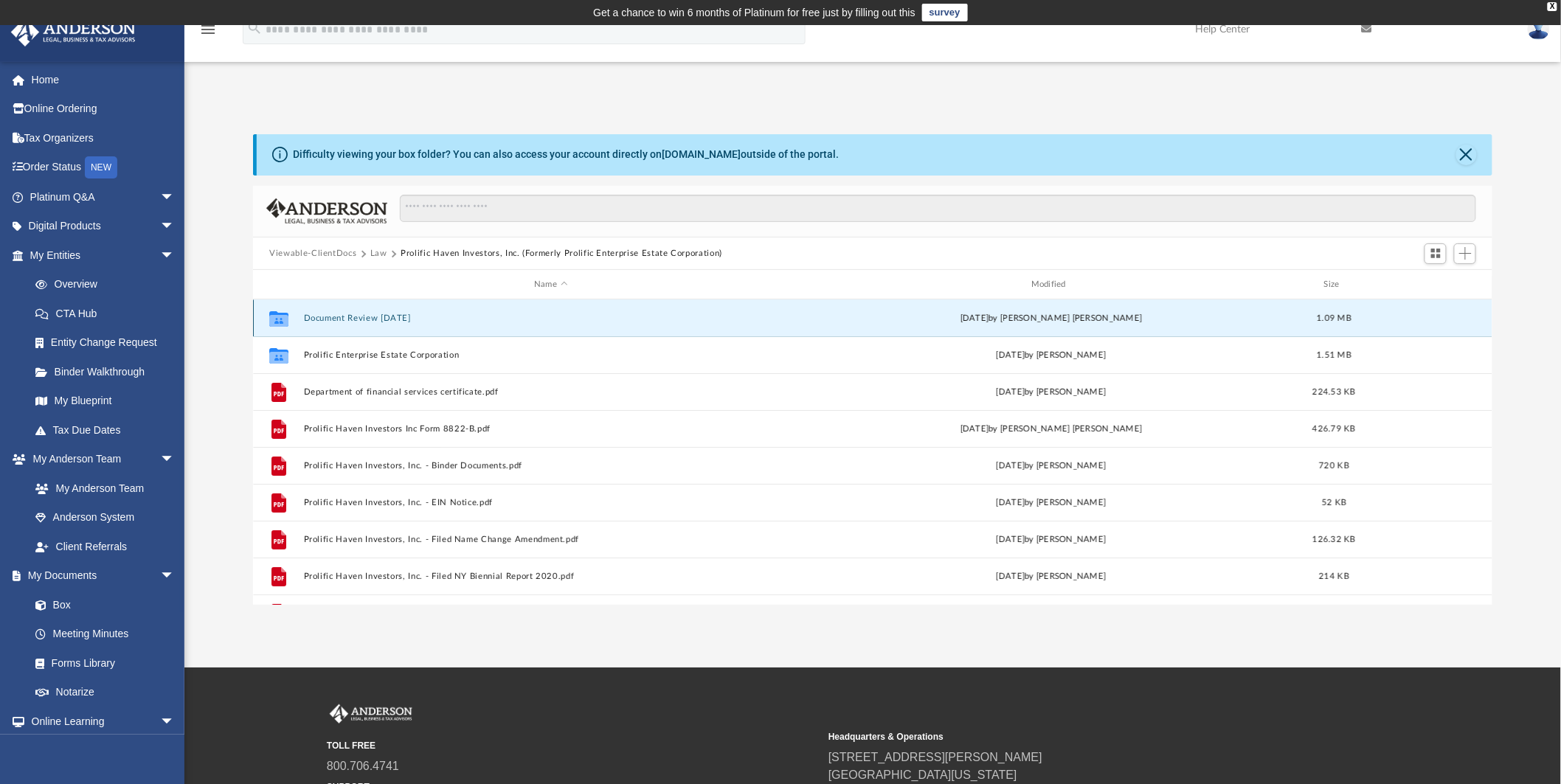
click at [400, 320] on button "Document Review [DATE]" at bounding box center [551, 318] width 494 height 10
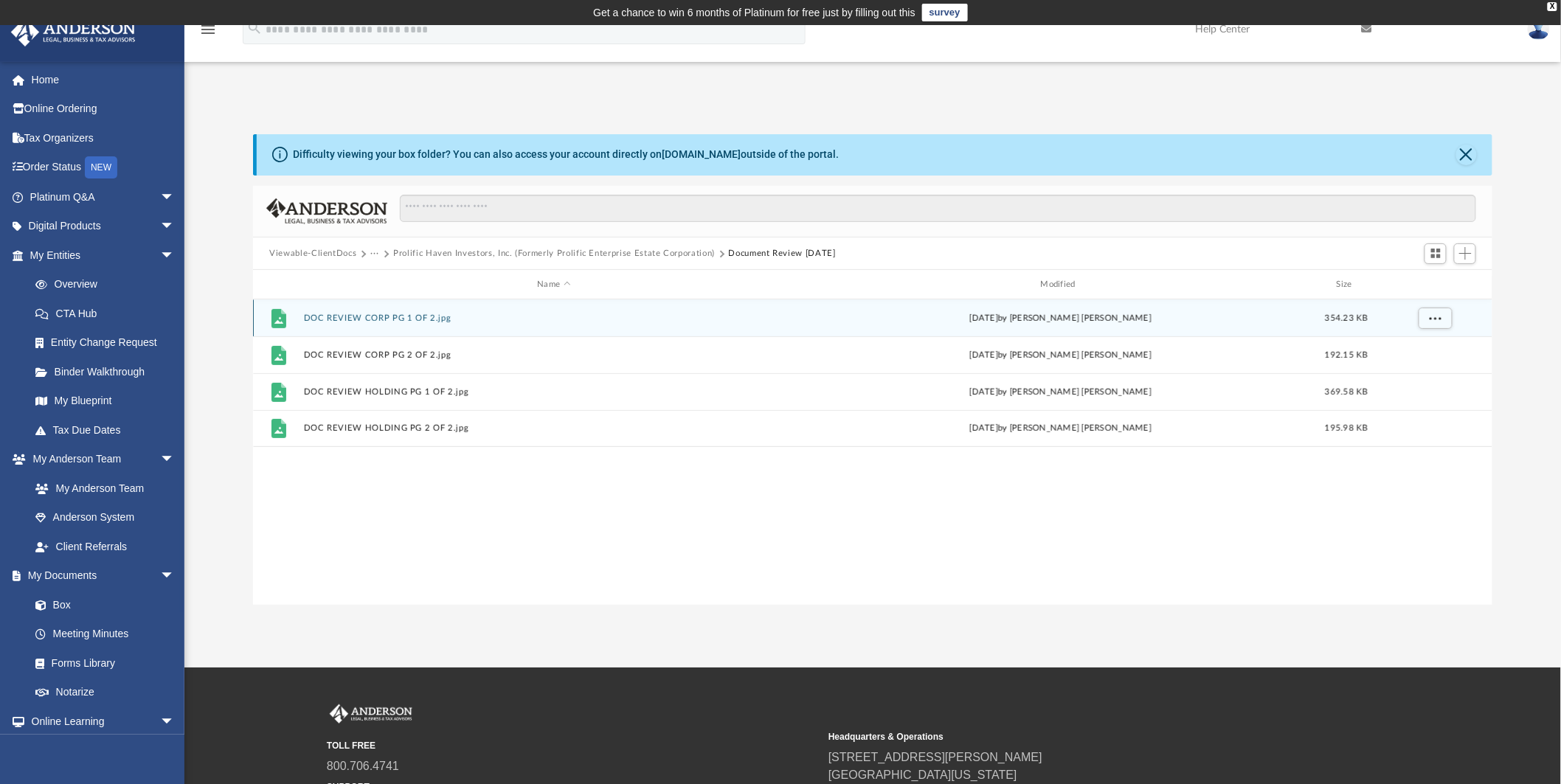
click at [343, 312] on div "File DOC REVIEW CORP PG 1 OF 2.jpg [DATE] by [PERSON_NAME] [PERSON_NAME] 354.23…" at bounding box center [872, 318] width 1240 height 37
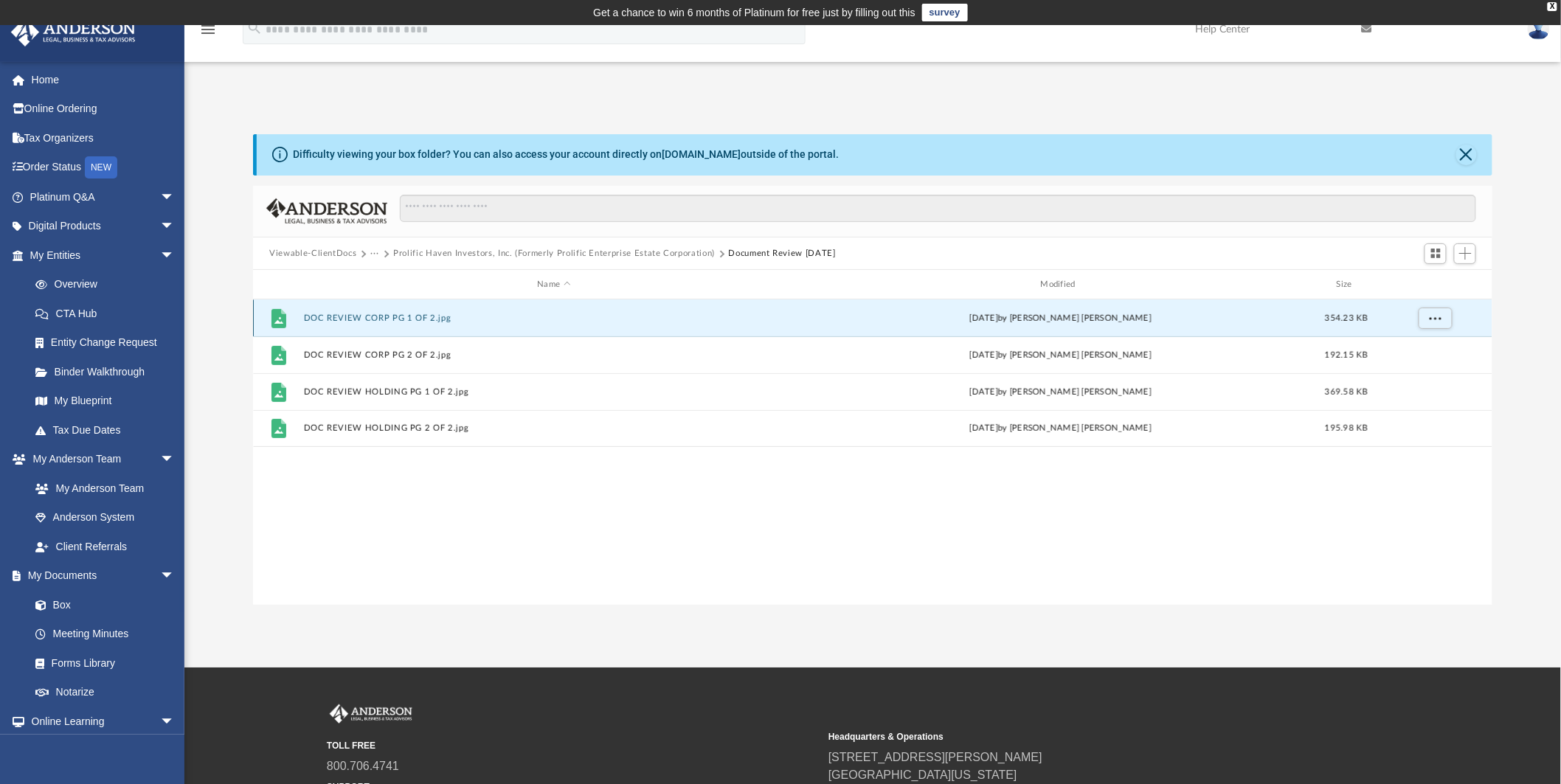
click at [367, 318] on button "DOC REVIEW CORP PG 1 OF 2.jpg" at bounding box center [554, 318] width 501 height 10
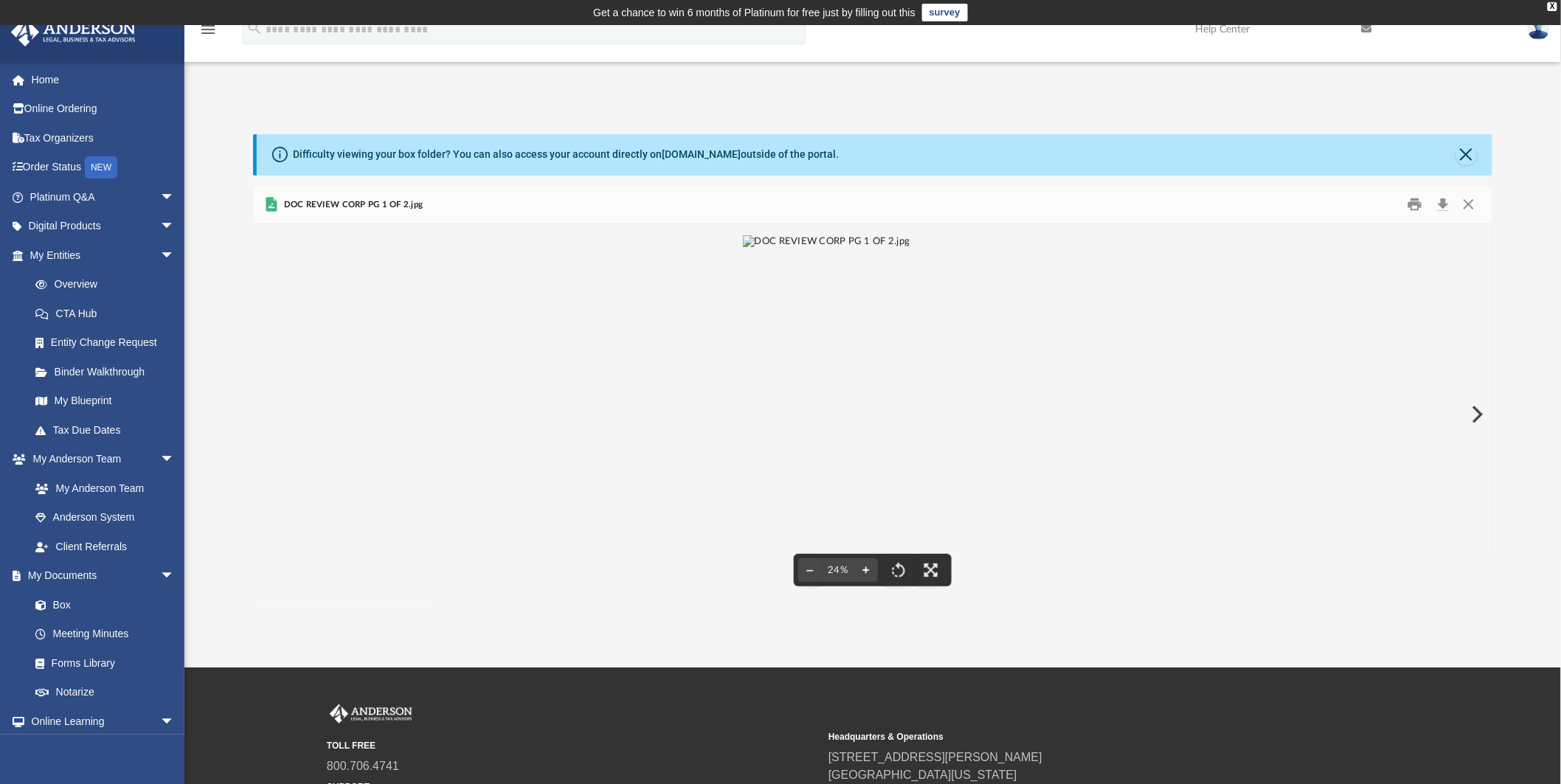
click at [868, 583] on button "File preview" at bounding box center [866, 570] width 24 height 33
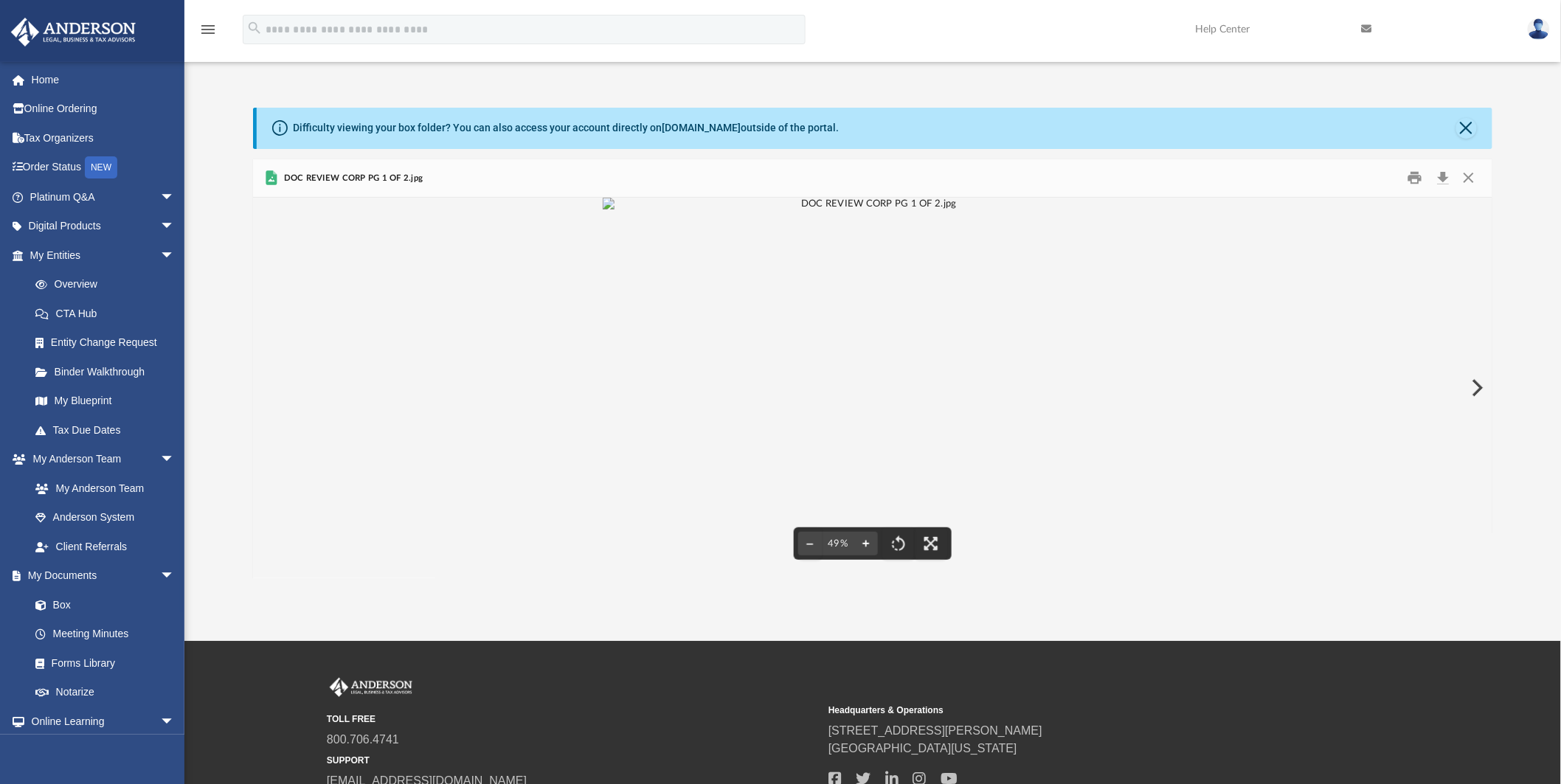
scroll to position [146, 0]
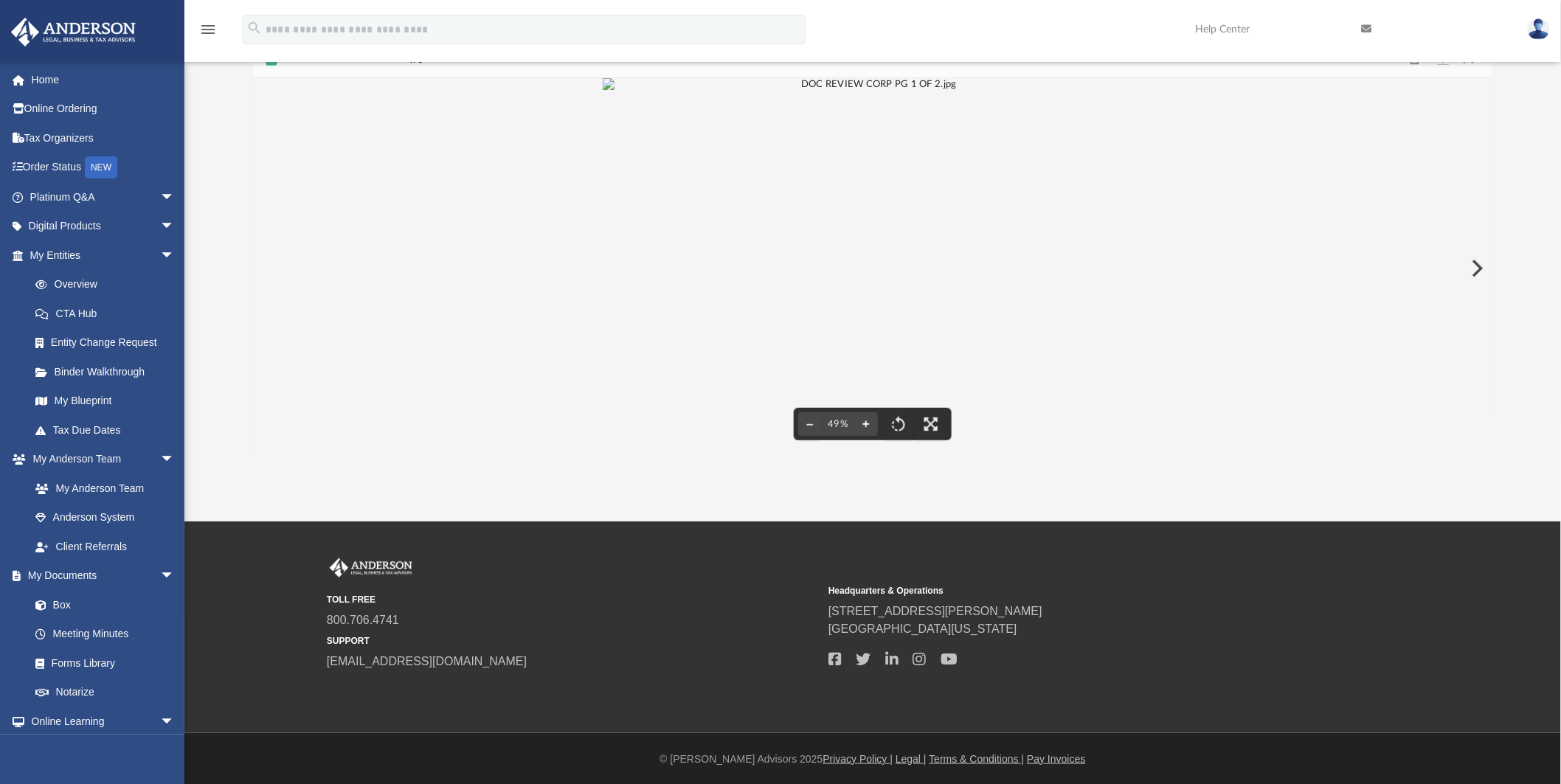
click at [865, 421] on button "File preview" at bounding box center [866, 424] width 24 height 33
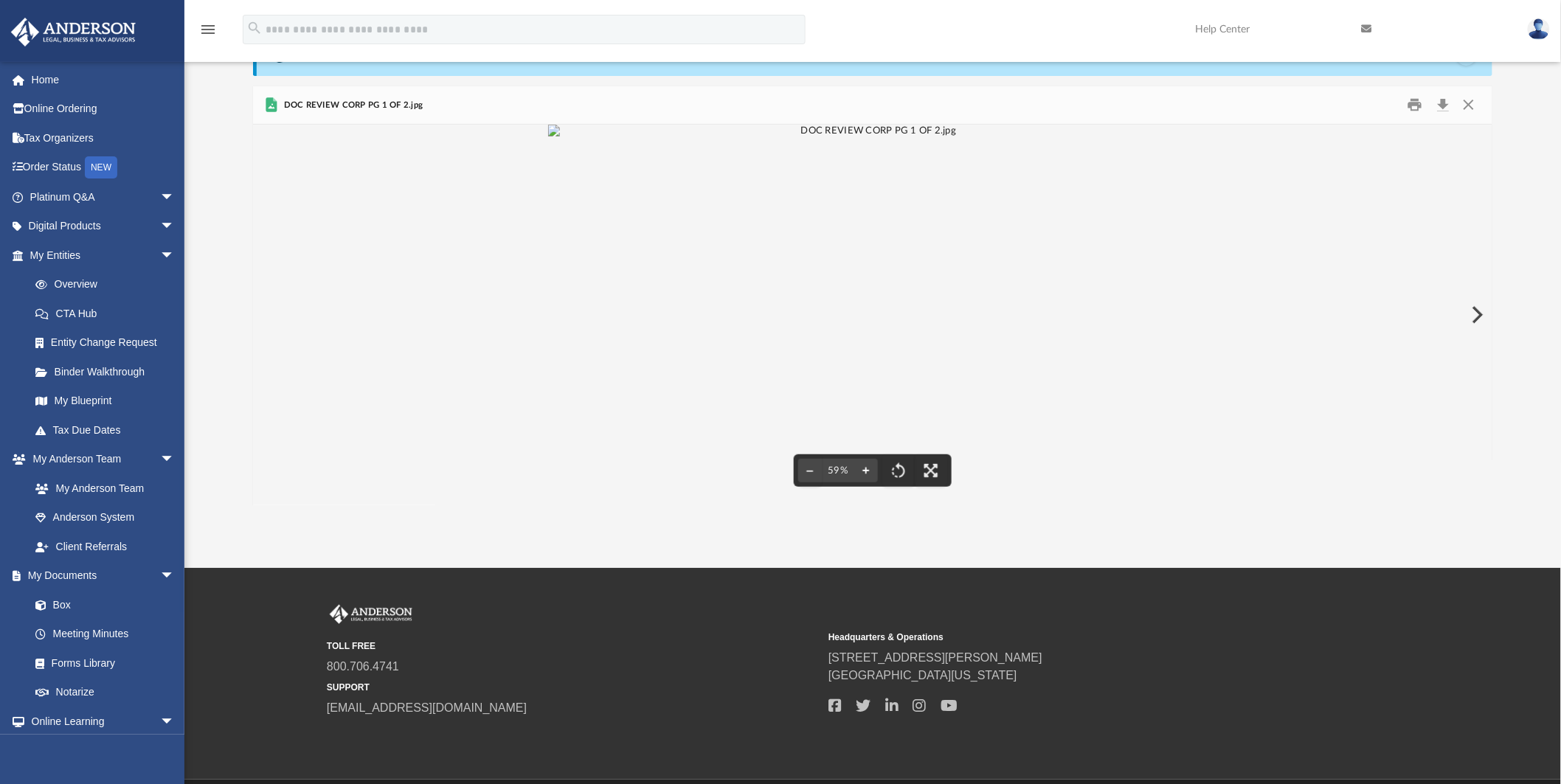
scroll to position [0, 0]
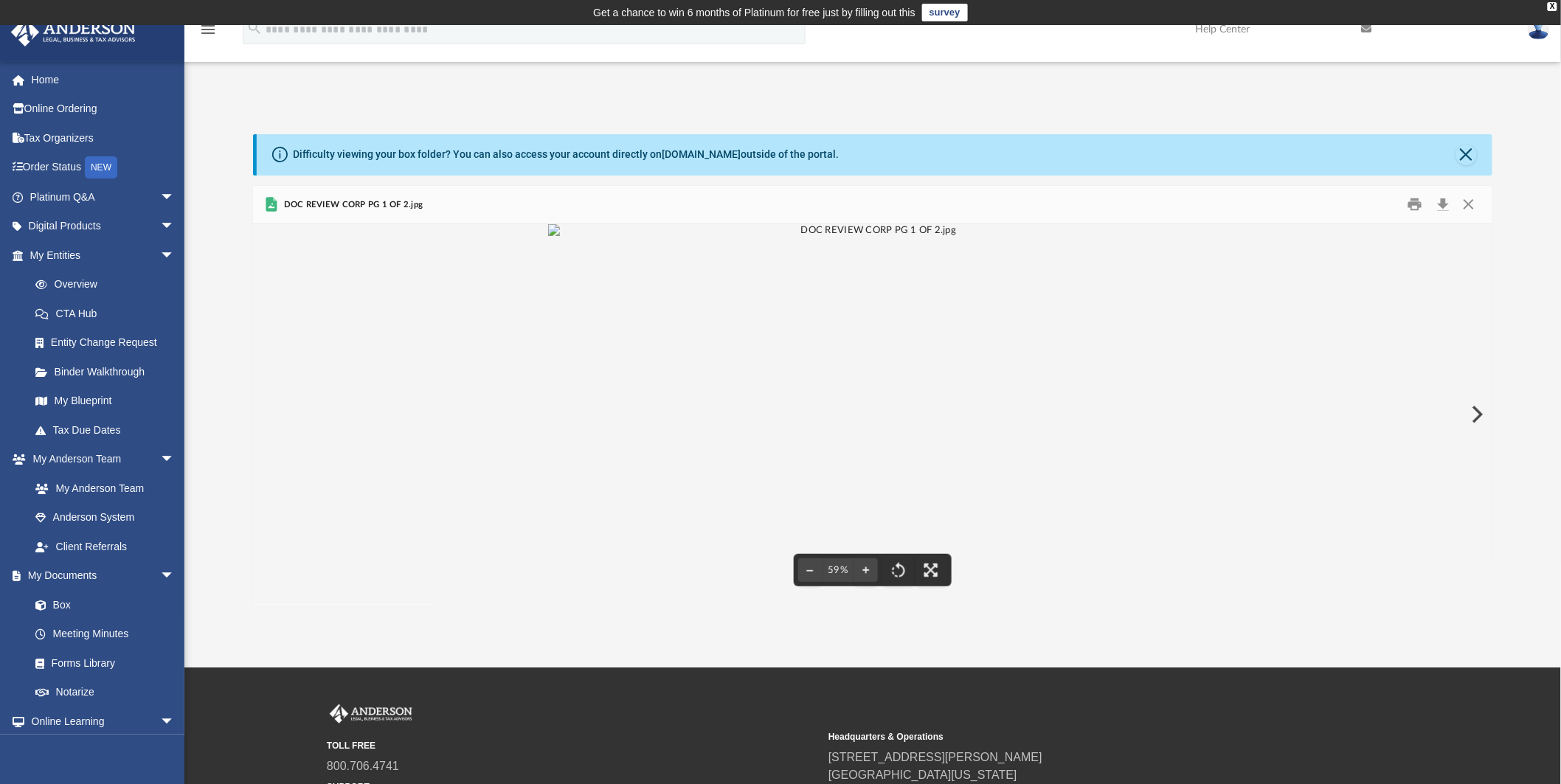
click at [1479, 417] on button "Preview" at bounding box center [1476, 415] width 33 height 42
click at [865, 578] on button "File preview" at bounding box center [866, 570] width 24 height 33
click at [865, 577] on button "File preview" at bounding box center [866, 570] width 24 height 33
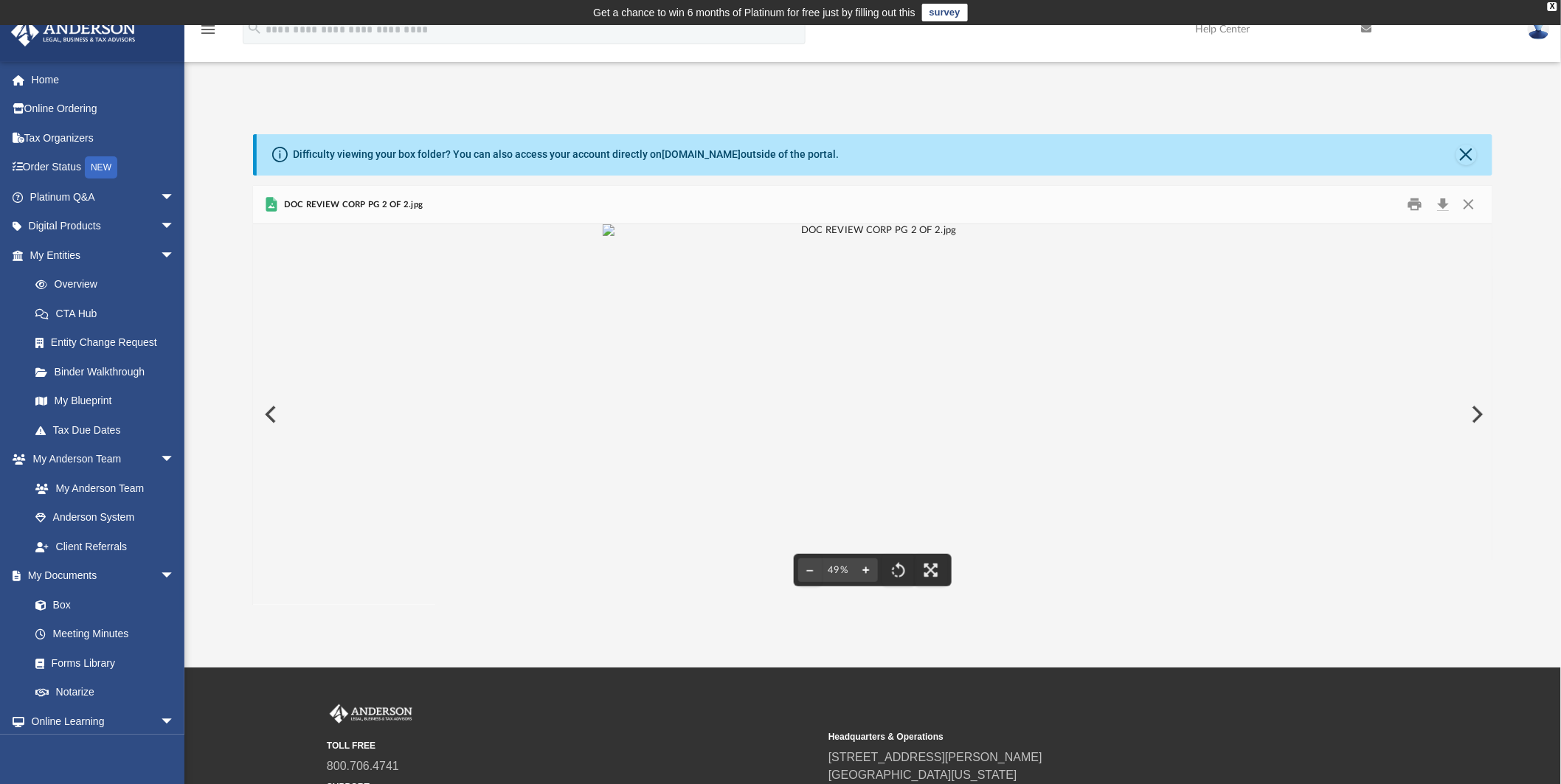
scroll to position [363, 0]
click at [1471, 205] on button "Close" at bounding box center [1469, 205] width 26 height 23
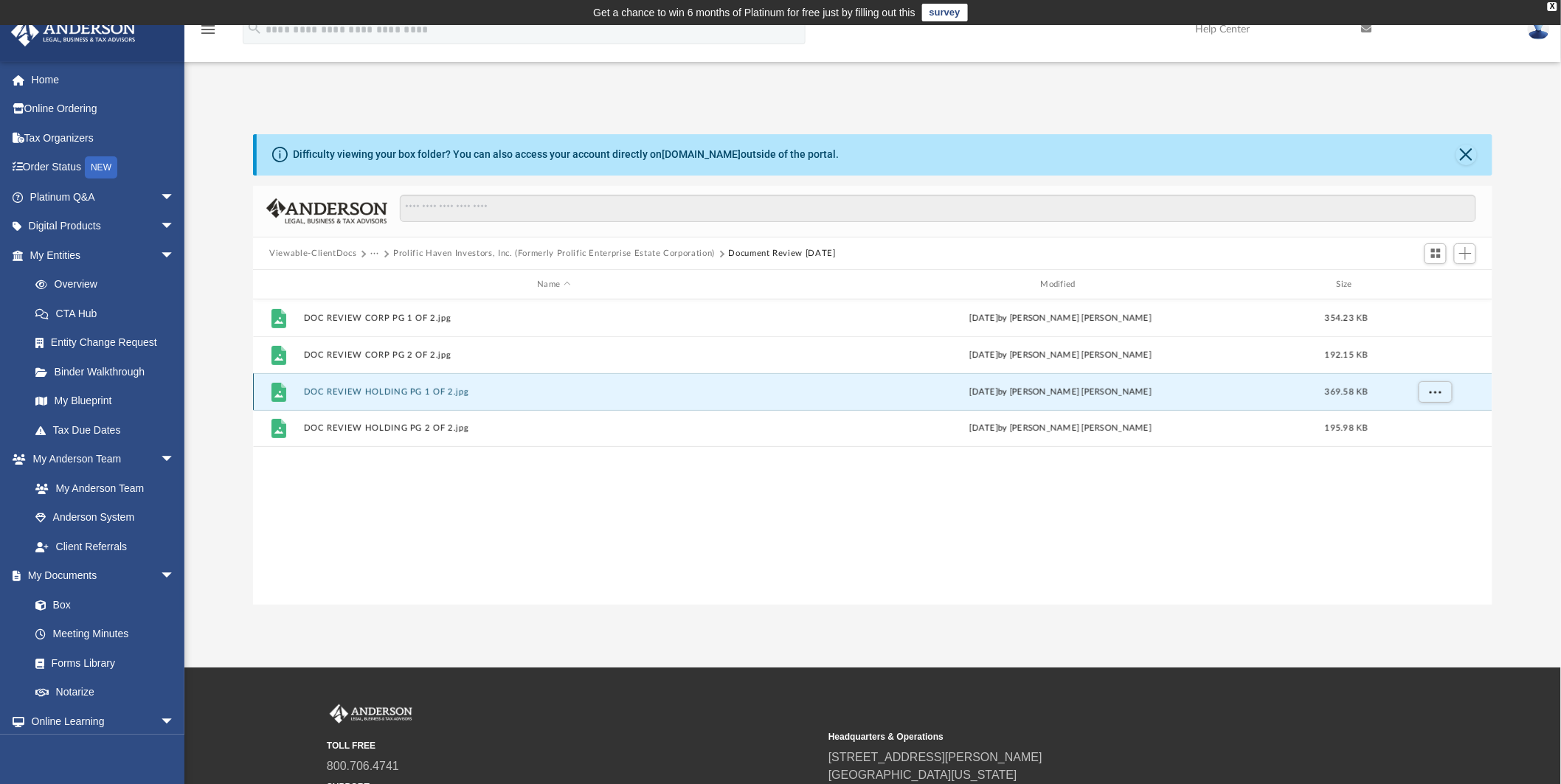
click at [397, 396] on button "DOC REVIEW HOLDING PG 1 OF 2.jpg" at bounding box center [554, 392] width 501 height 10
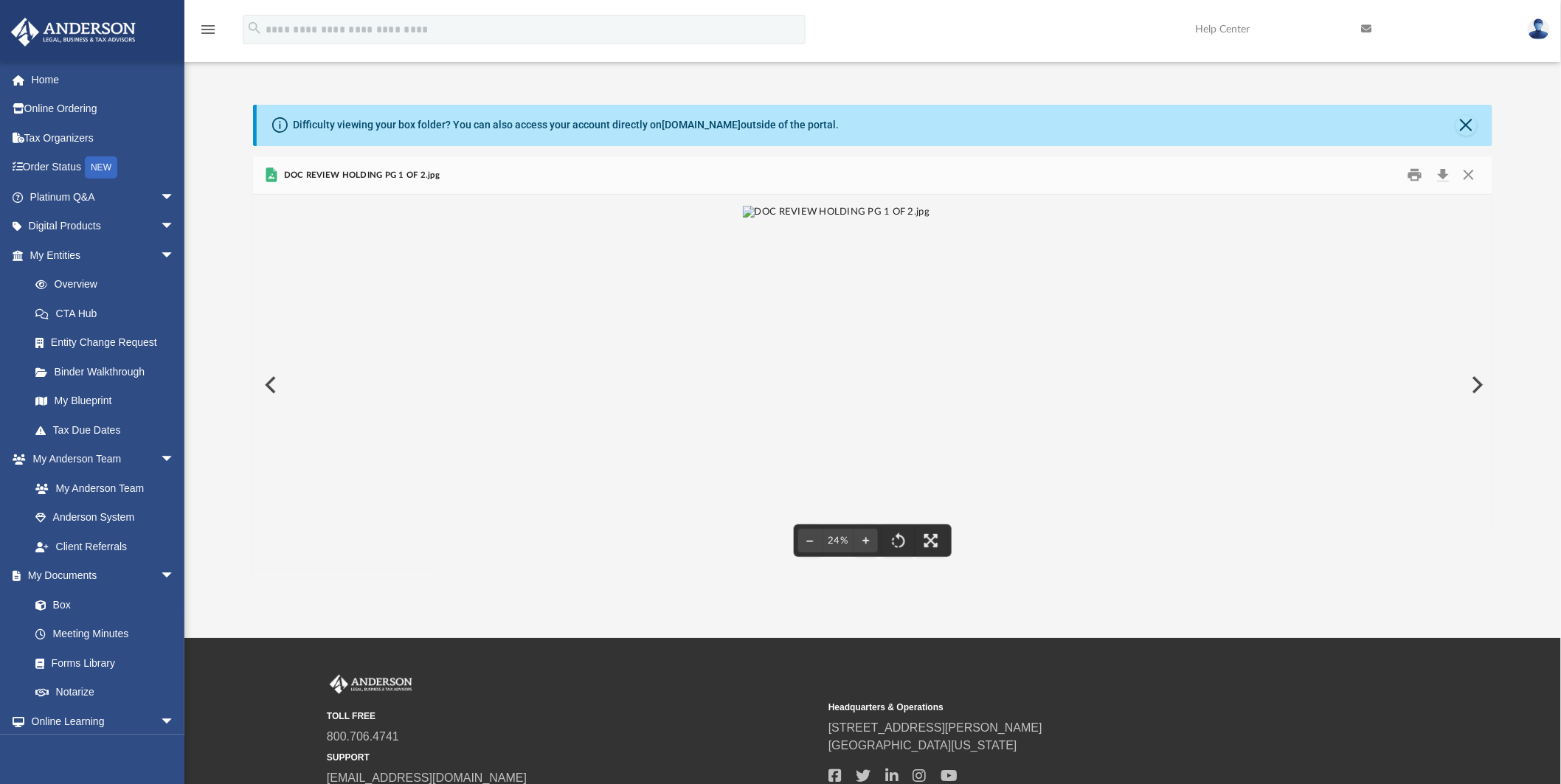
scroll to position [0, 0]
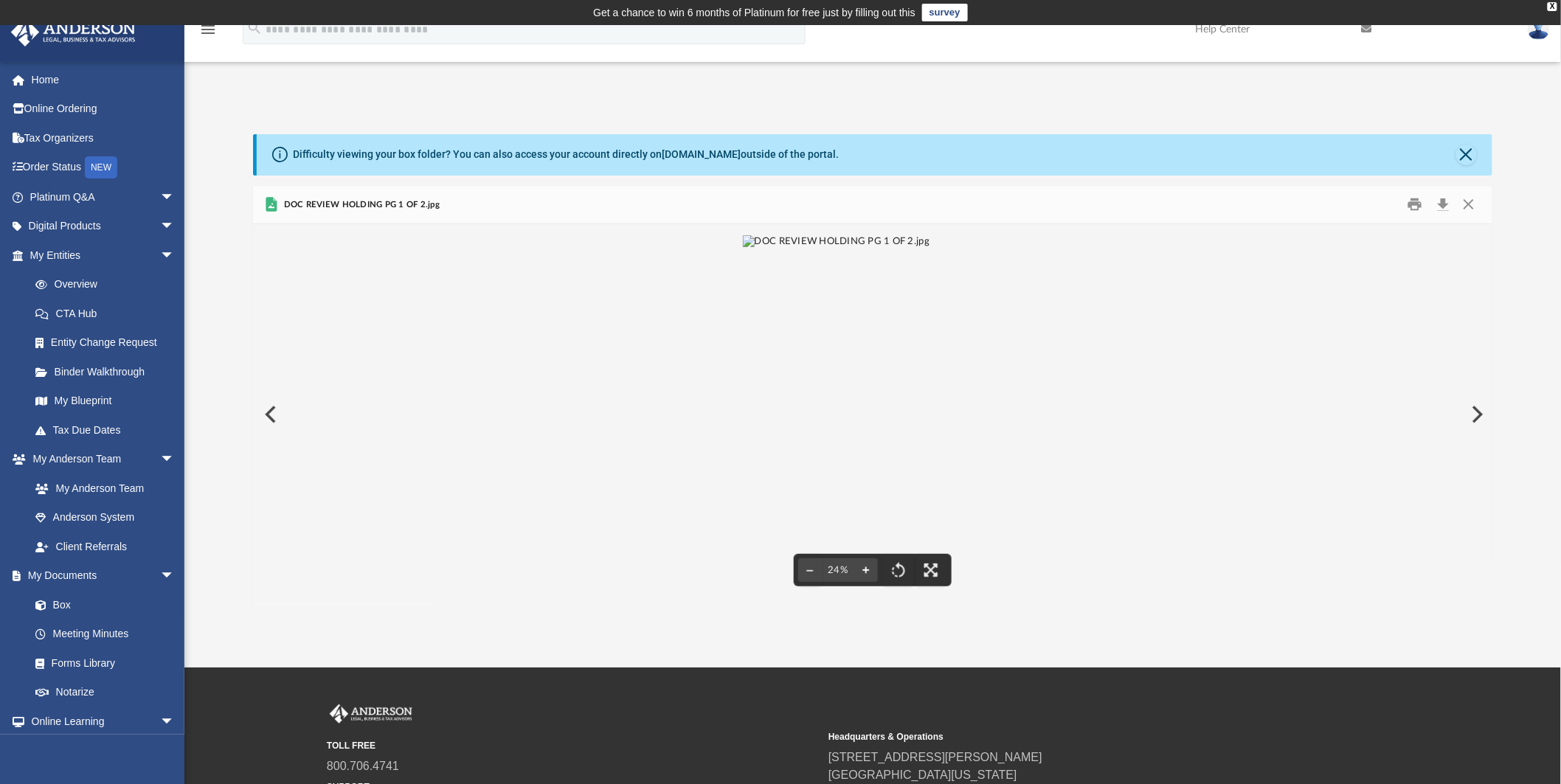
click at [866, 574] on button "File preview" at bounding box center [866, 570] width 24 height 33
click at [1481, 412] on button "Preview" at bounding box center [1476, 415] width 33 height 42
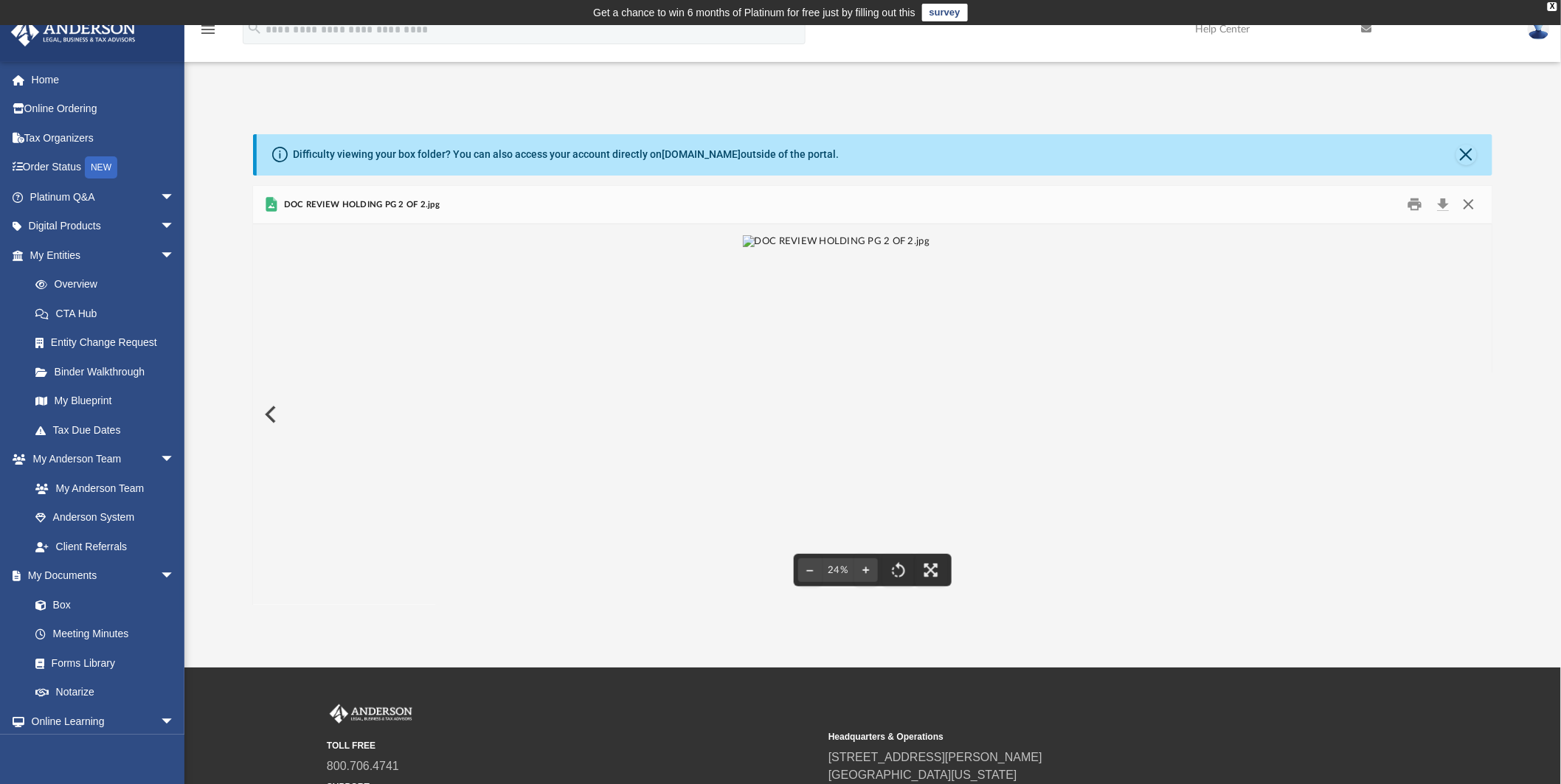
click at [1465, 214] on button "Close" at bounding box center [1469, 205] width 26 height 23
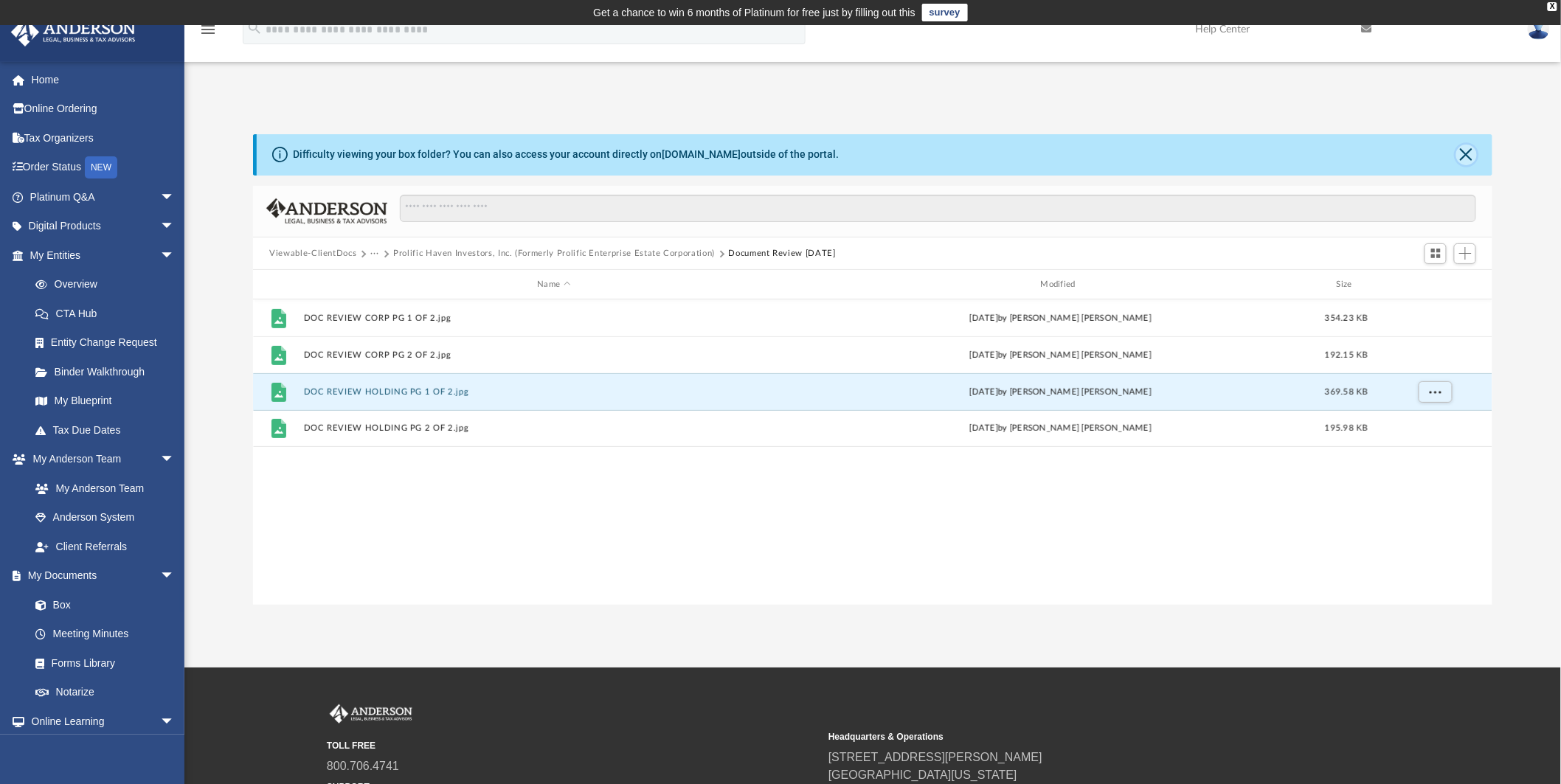
click at [1467, 159] on button "Close" at bounding box center [1467, 155] width 21 height 21
